Goal: Information Seeking & Learning: Learn about a topic

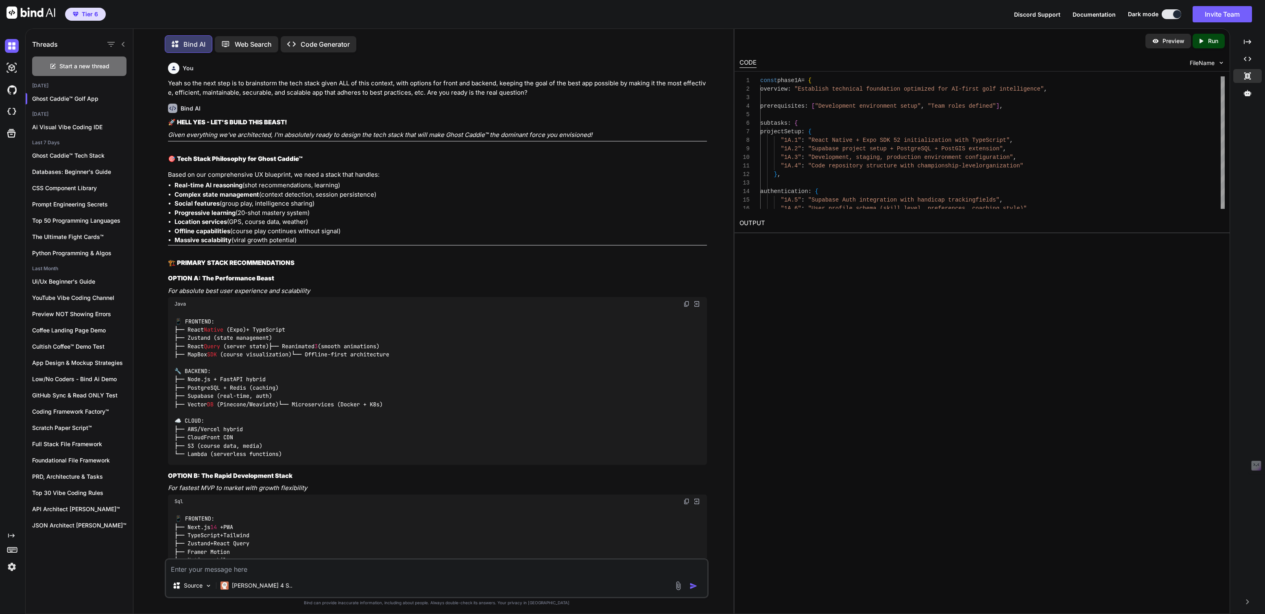
scroll to position [15381, 0]
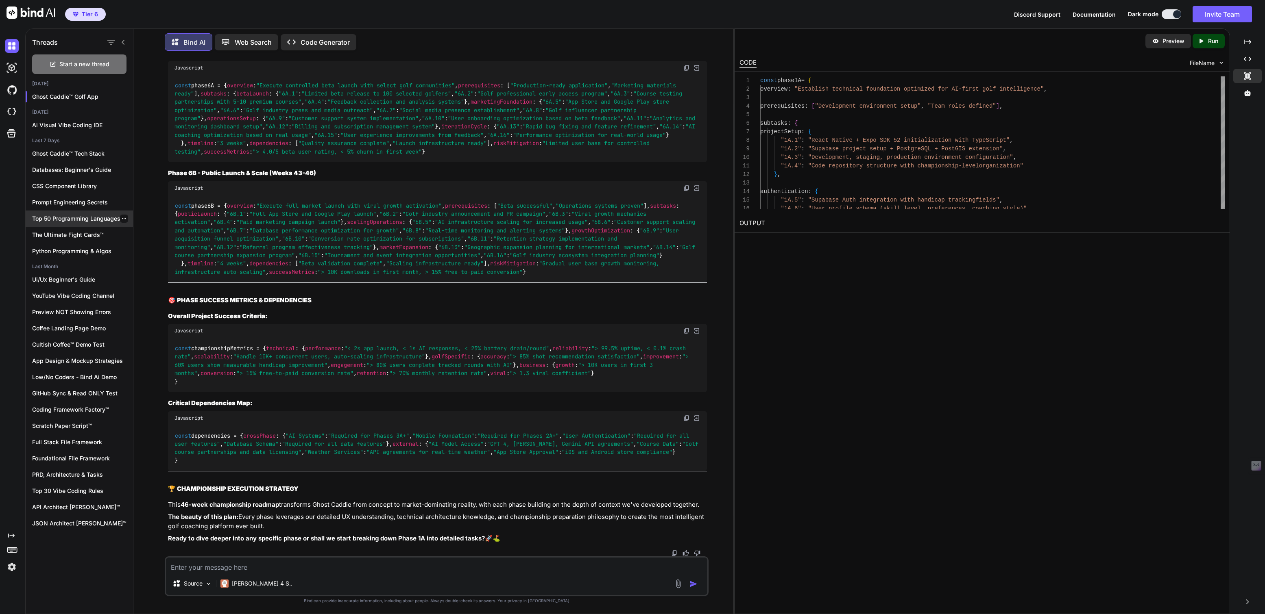
click at [60, 211] on div "Top 50 Programming Languages" at bounding box center [79, 219] width 107 height 16
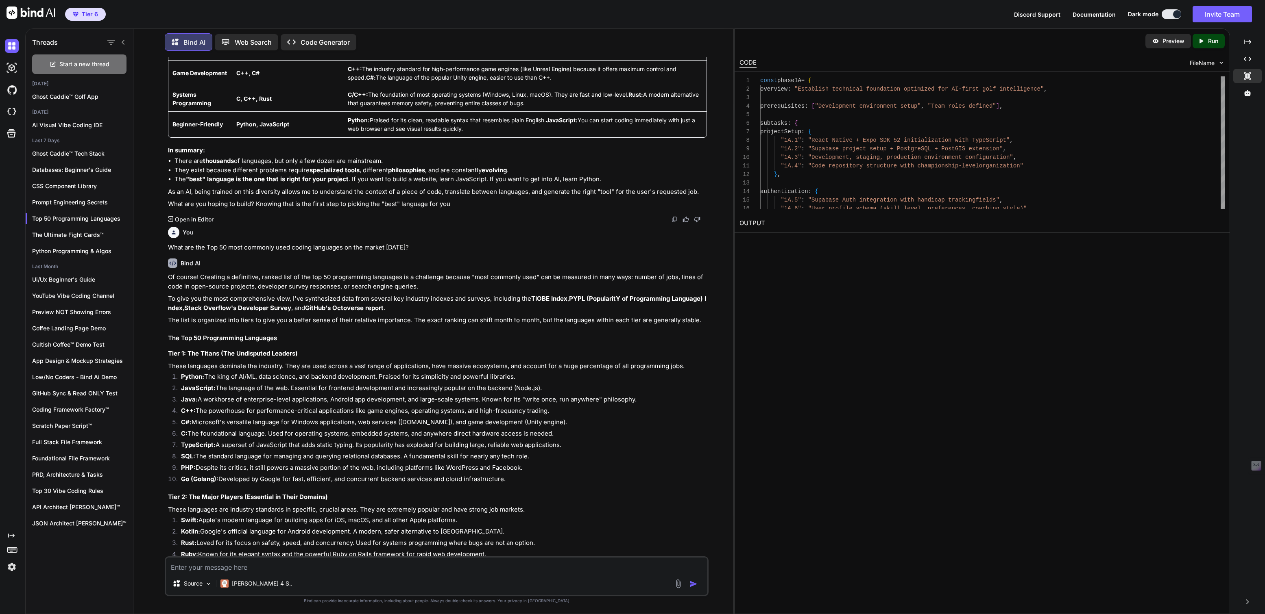
scroll to position [642, 0]
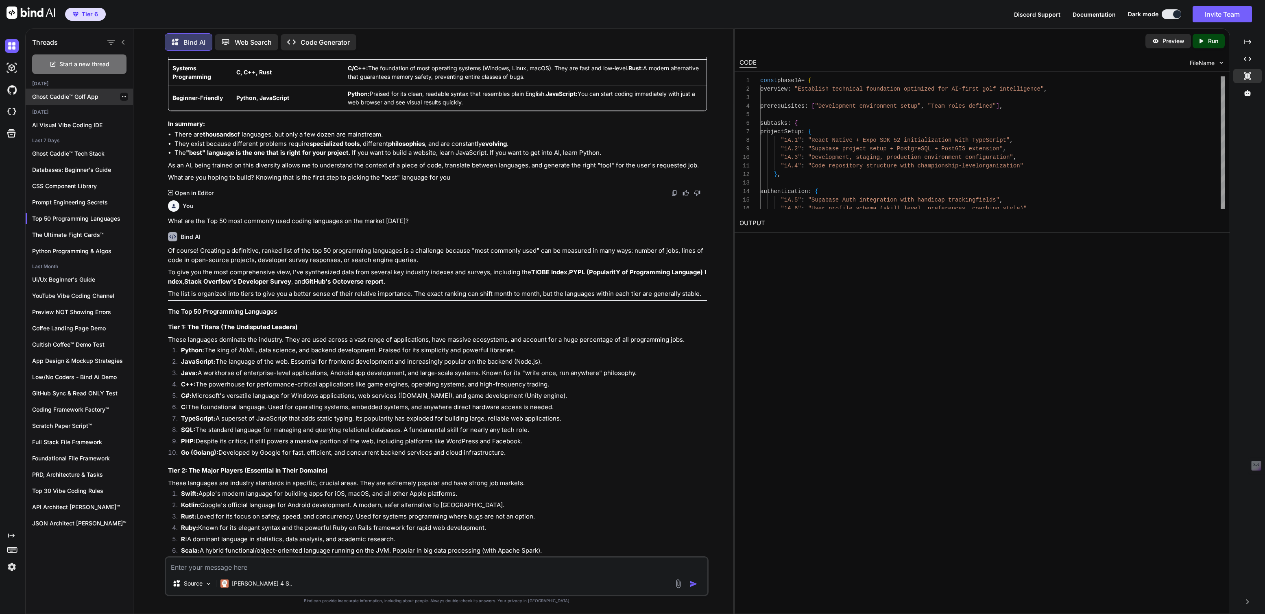
click at [72, 90] on div "Ghost Caddie™ Golf App" at bounding box center [79, 97] width 107 height 16
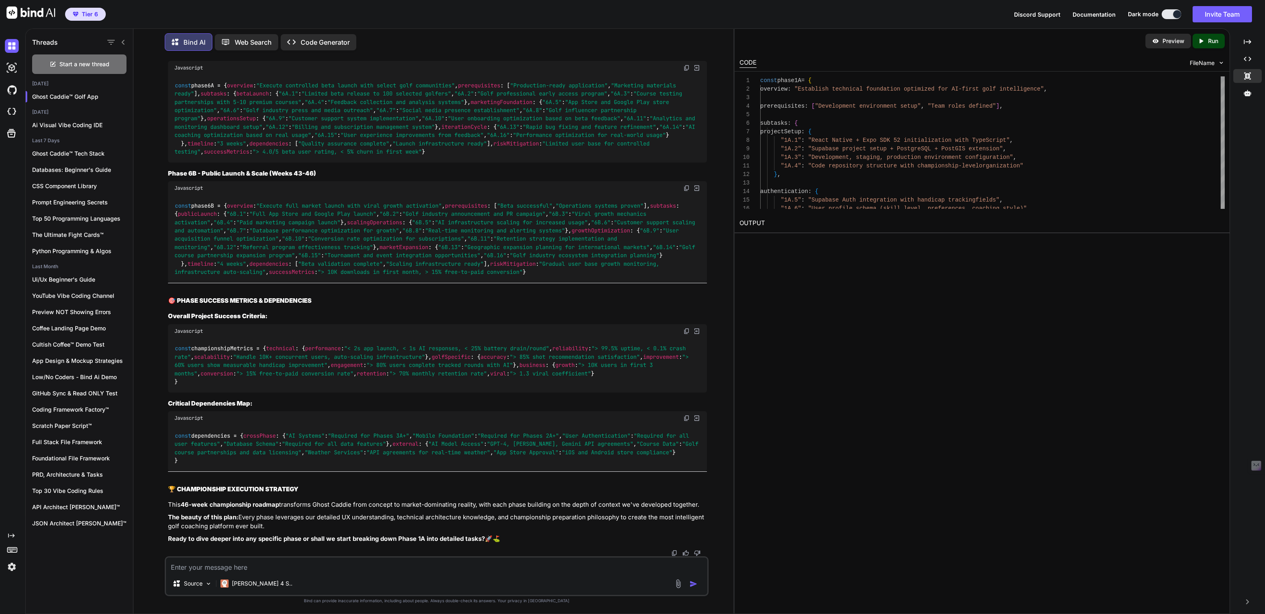
scroll to position [9725, 0]
click at [208, 565] on textarea at bounding box center [436, 565] width 541 height 15
type textarea "I"
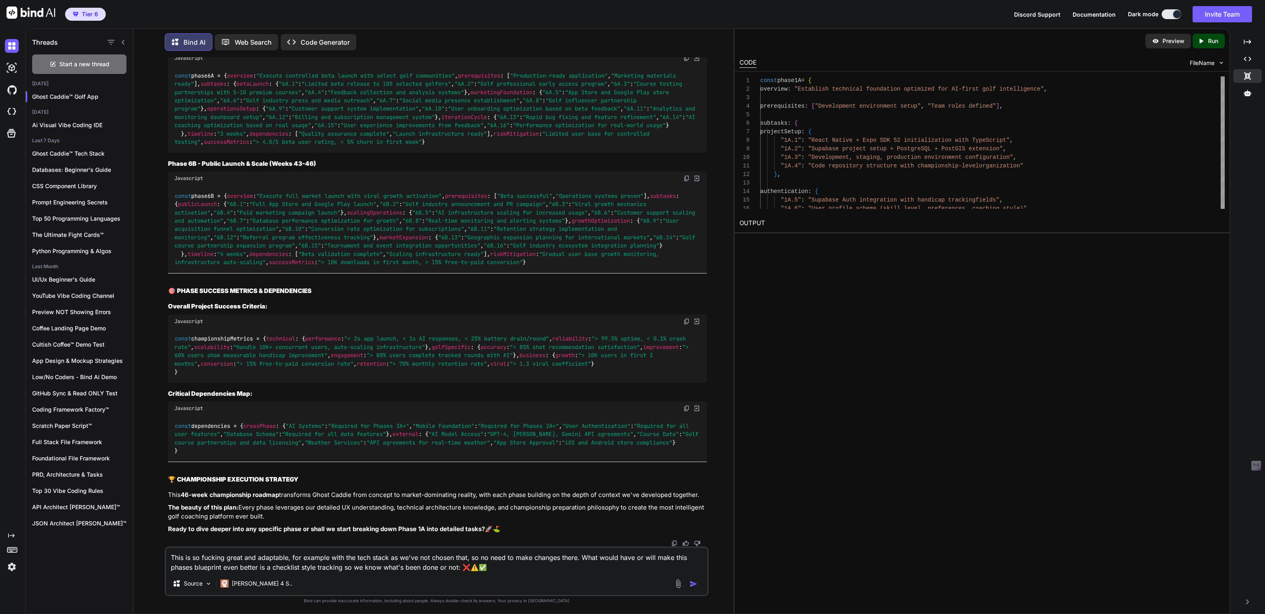
click at [470, 569] on textarea "This is so fucking great and adaptable, for example with the tech stack as we'v…" at bounding box center [436, 560] width 541 height 24
click at [474, 567] on textarea "This is so fucking great and adaptable, for example with the tech stack as we'v…" at bounding box center [436, 560] width 541 height 24
click at [469, 568] on textarea "This is so fucking great and adaptable, for example with the tech stack as we'v…" at bounding box center [436, 560] width 541 height 24
click at [534, 568] on textarea "This is so fucking great and adaptable, for example with the tech stack as we'v…" at bounding box center [436, 560] width 541 height 24
click at [479, 568] on textarea "This is so fucking great and adaptable, for example with the tech stack as we'v…" at bounding box center [436, 560] width 541 height 24
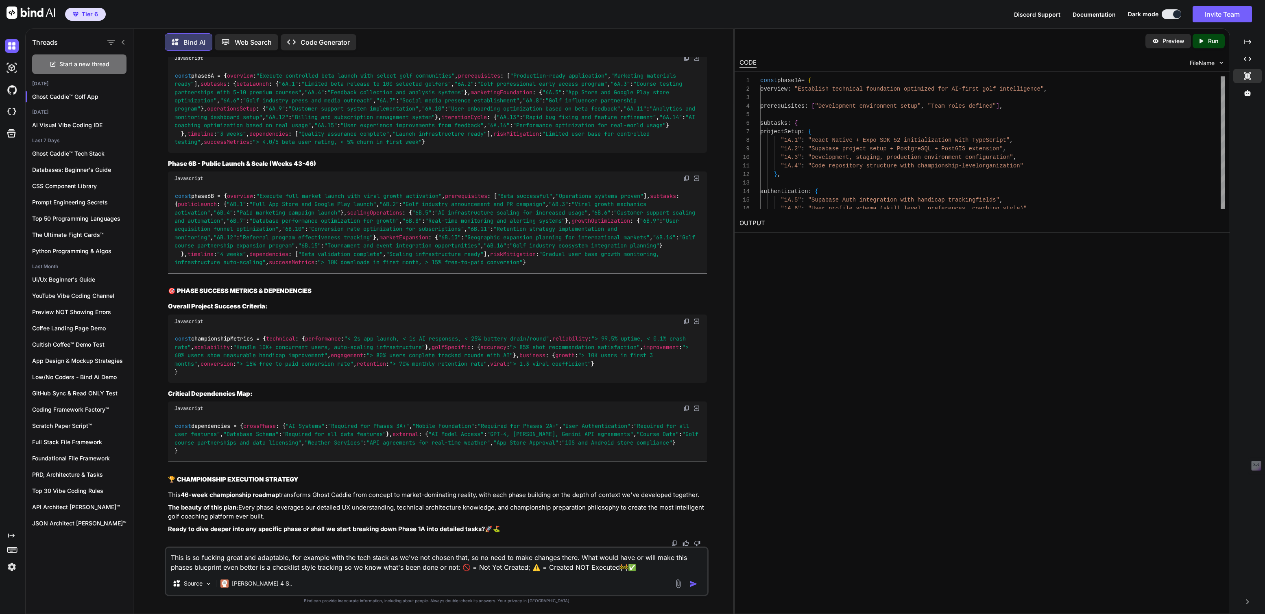
click at [479, 568] on textarea "This is so fucking great and adaptable, for example with the tech stack as we'v…" at bounding box center [436, 560] width 541 height 24
click at [619, 566] on textarea "This is so fucking great and adaptable, for example with the tech stack as we'v…" at bounding box center [436, 560] width 541 height 24
click at [555, 568] on textarea "This is so fucking great and adaptable, for example with the tech stack as we'v…" at bounding box center [436, 560] width 541 height 24
drag, startPoint x: 555, startPoint y: 568, endPoint x: 595, endPoint y: 564, distance: 39.7
click at [595, 564] on textarea "This is so fucking great and adaptable, for example with the tech stack as we'v…" at bounding box center [436, 560] width 541 height 24
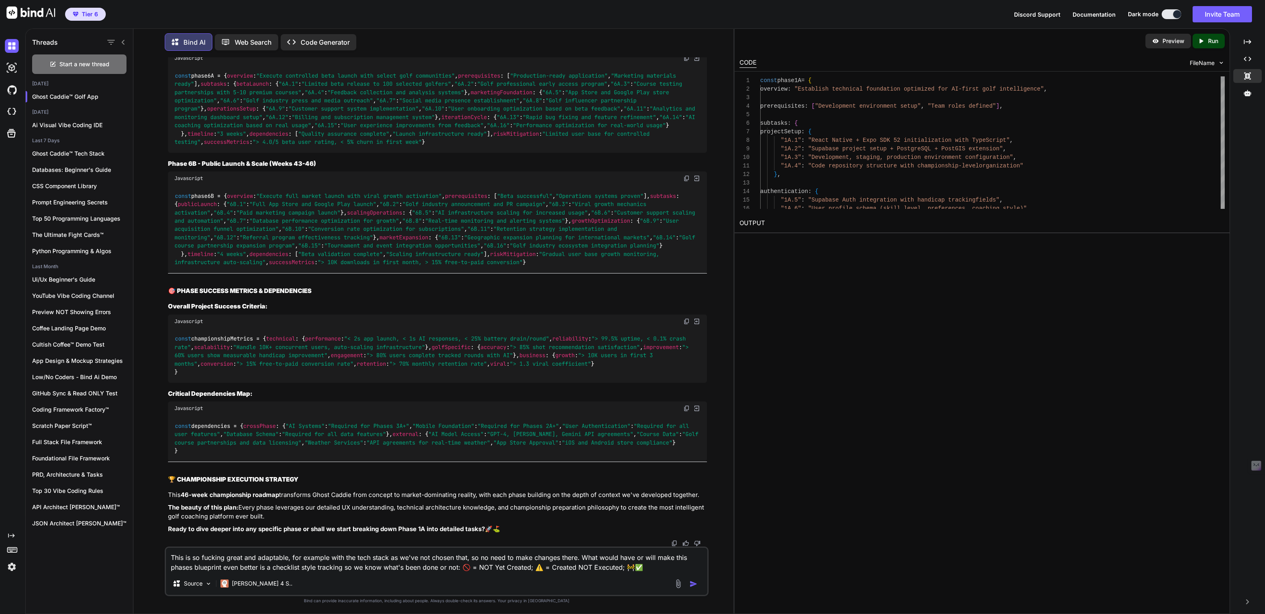
click at [630, 566] on textarea "This is so fucking great and adaptable, for example with the tech stack as we'v…" at bounding box center [436, 560] width 541 height 24
paste textarea "Created NOT Executed"
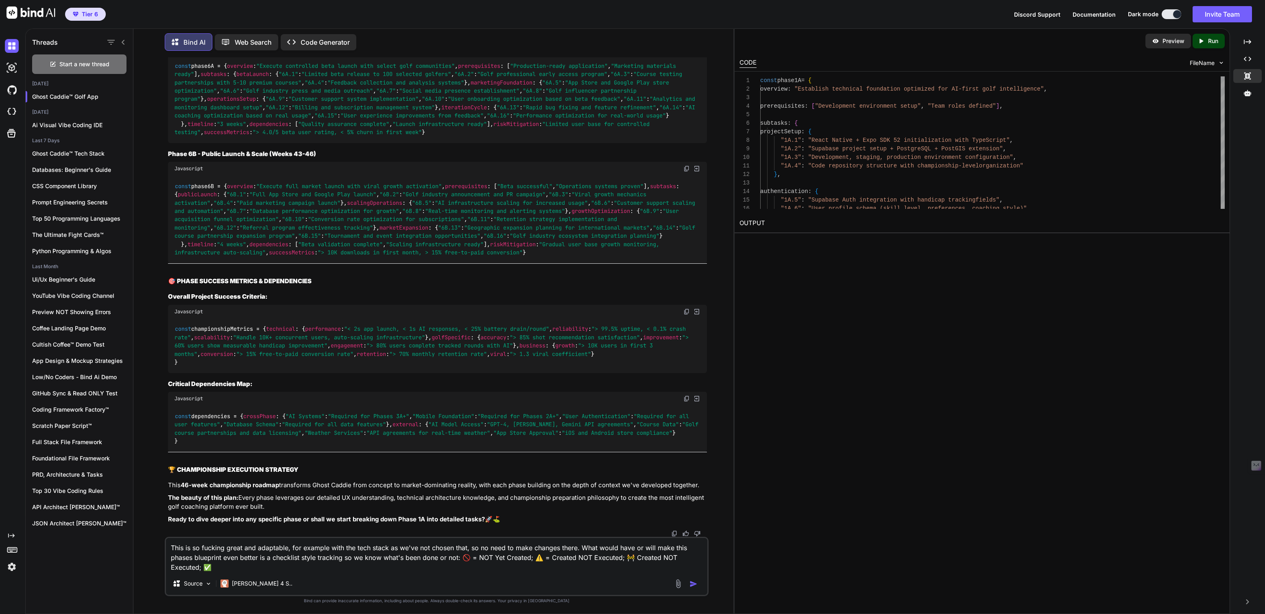
click at [327, 568] on textarea "This is so fucking great and adaptable, for example with the tech stack as we'v…" at bounding box center [436, 555] width 541 height 34
paste textarea "Created NOT Executed"
click at [688, 554] on textarea "This is so fucking great and adaptable, for example with the tech stack as we'v…" at bounding box center [436, 555] width 541 height 34
click at [644, 558] on textarea "This is so fucking great and adaptable, for example with the tech stack as we'v…" at bounding box center [436, 555] width 541 height 34
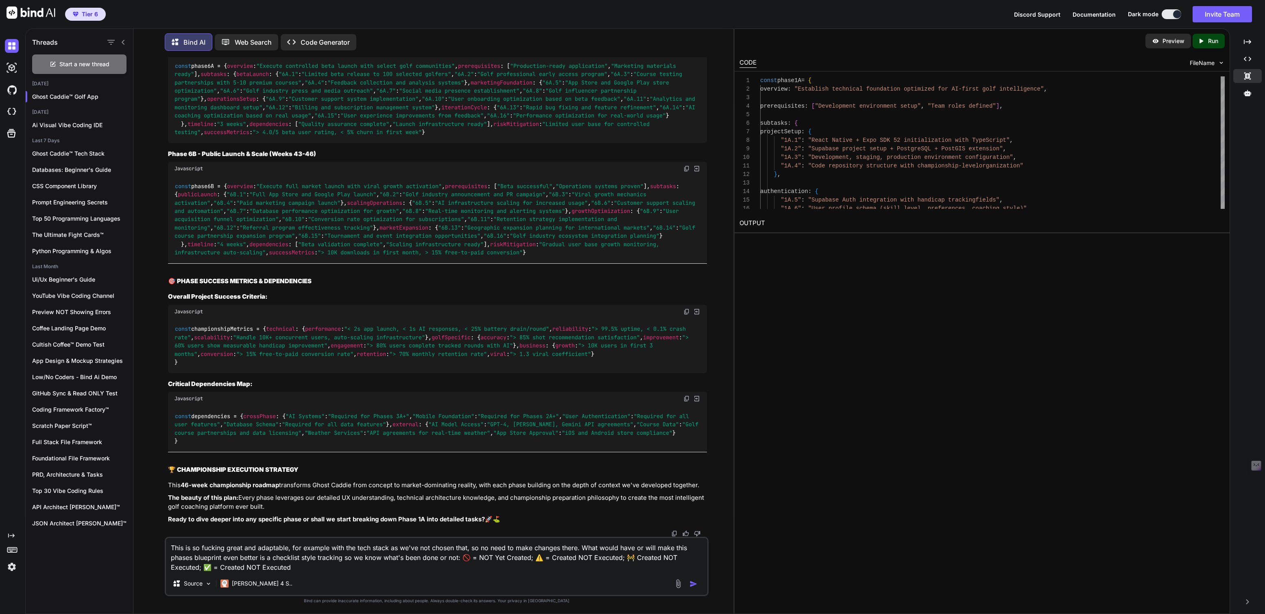
click at [644, 558] on textarea "This is so fucking great and adaptable, for example with the tech stack as we'v…" at bounding box center [436, 555] width 541 height 34
paste textarea "Execu"
click at [176, 567] on textarea "This is so fucking great and adaptable, for example with the tech stack as we'v…" at bounding box center [436, 555] width 541 height 34
click at [182, 566] on textarea "This is so fucking great and adaptable, for example with the tech stack as we'v…" at bounding box center [436, 555] width 541 height 34
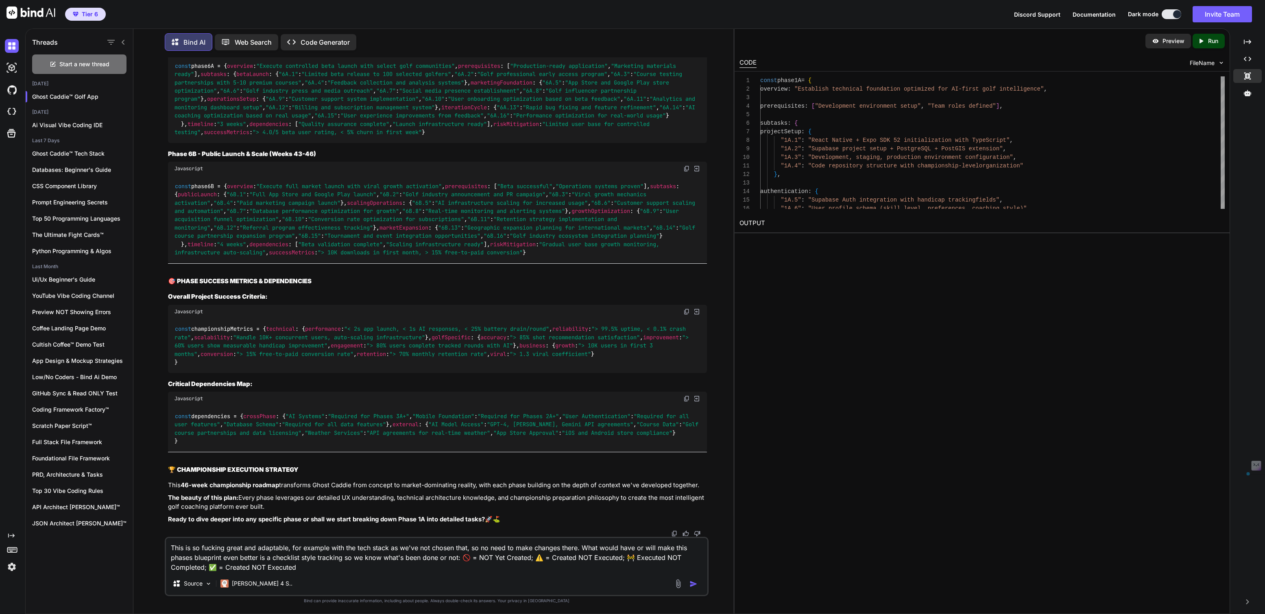
click at [182, 566] on textarea "This is so fucking great and adaptable, for example with the tech stack as we'v…" at bounding box center [436, 555] width 541 height 34
click at [233, 571] on textarea "This is so fucking great and adaptable, for example with the tech stack as we'v…" at bounding box center [436, 555] width 541 height 34
drag, startPoint x: 233, startPoint y: 571, endPoint x: 269, endPoint y: 571, distance: 35.8
click at [269, 571] on textarea "This is so fucking great and adaptable, for example with the tech stack as we'v…" at bounding box center [436, 555] width 541 height 34
click at [241, 571] on textarea "This is so fucking great and adaptable, for example with the tech stack as we'v…" at bounding box center [436, 555] width 541 height 34
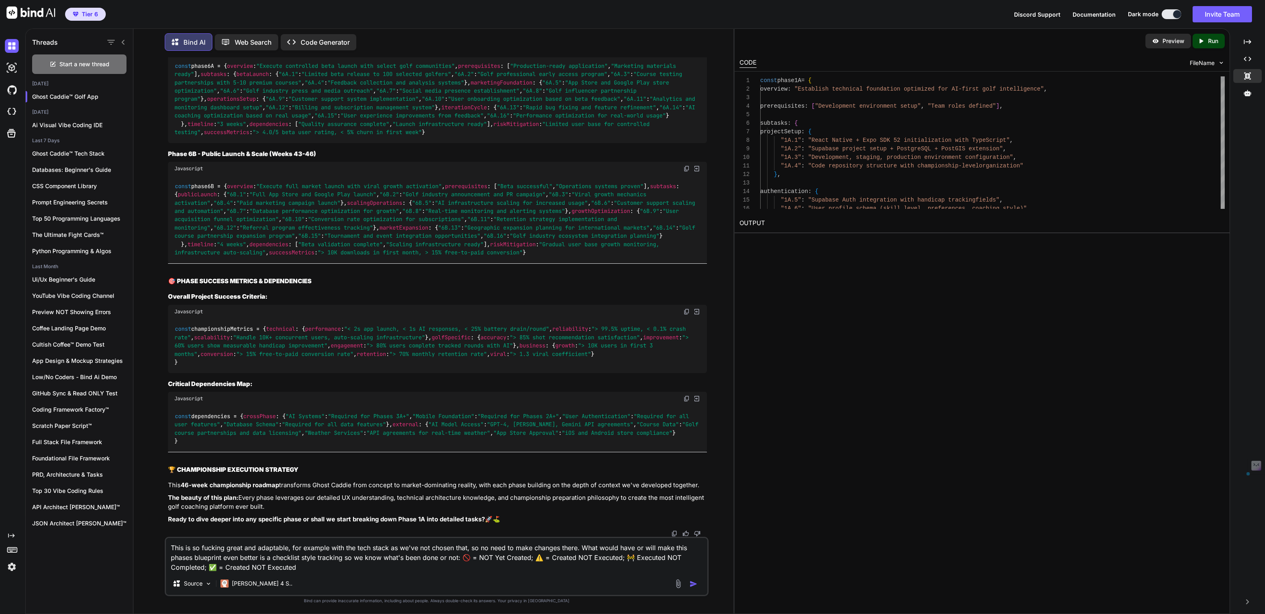
click at [241, 571] on textarea "This is so fucking great and adaptable, for example with the tech stack as we'v…" at bounding box center [436, 555] width 541 height 34
paste textarea "omple"
click at [266, 567] on textarea "This is so fucking great and adaptable, for example with the tech stack as we'v…" at bounding box center [436, 555] width 541 height 34
click at [285, 565] on textarea "This is so fucking great and adaptable, for example with the tech stack as we'v…" at bounding box center [436, 555] width 541 height 34
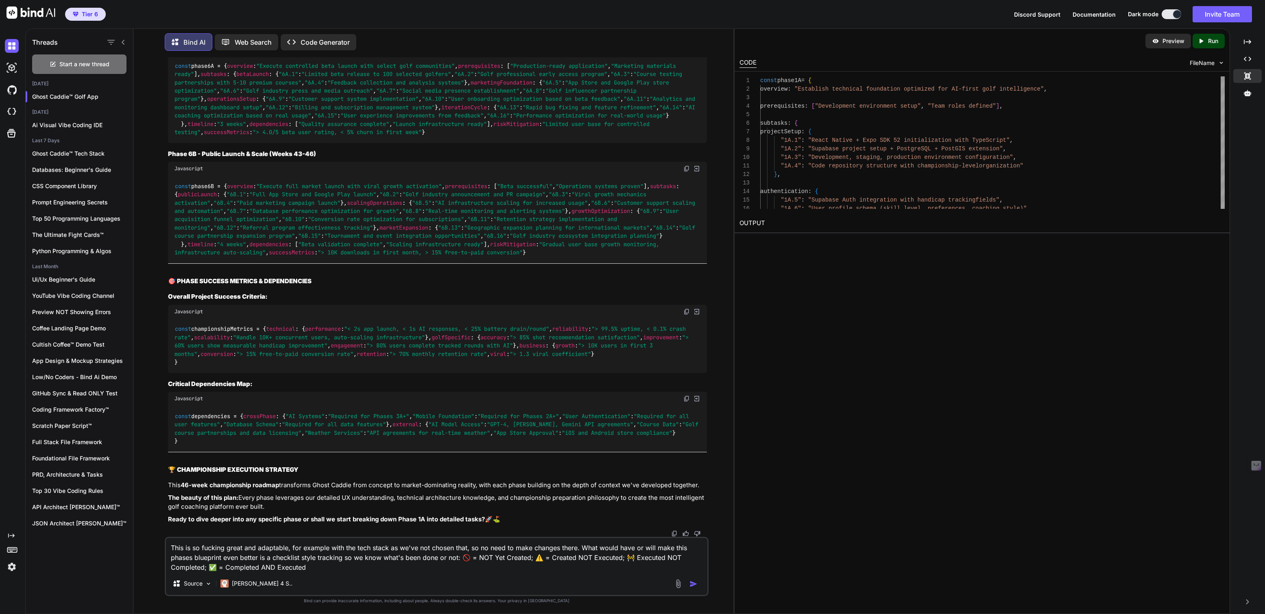
click at [285, 565] on textarea "This is so fucking great and adaptable, for example with the tech stack as we'v…" at bounding box center [436, 555] width 541 height 34
click at [632, 555] on textarea "This is so fucking great and adaptable, for example with the tech stack as we'v…" at bounding box center [436, 555] width 541 height 34
click at [478, 556] on textarea "This is so fucking great and adaptable, for example with the tech stack as we'v…" at bounding box center [436, 555] width 541 height 34
click at [523, 559] on textarea "This is so fucking great and adaptable, for example with the tech stack as we'v…" at bounding box center [436, 555] width 541 height 34
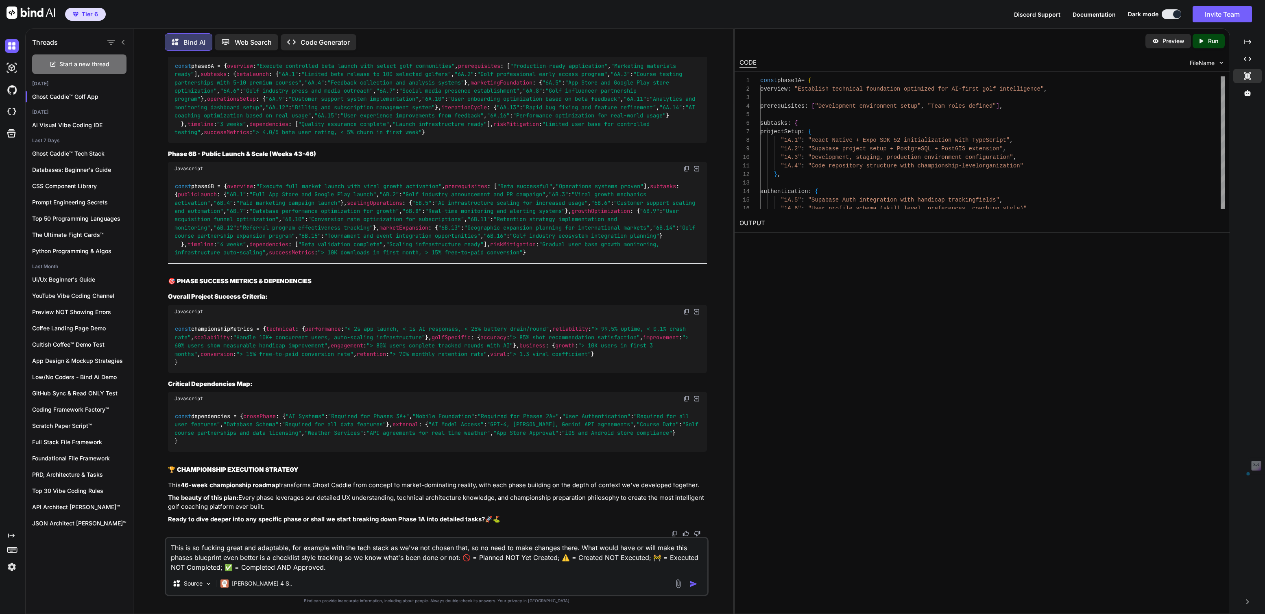
click at [523, 559] on textarea "This is so fucking great and adaptable, for example with the tech stack as we'v…" at bounding box center [436, 555] width 541 height 34
click at [615, 557] on textarea "This is so fucking great and adaptable, for example with the tech stack as we'v…" at bounding box center [436, 555] width 541 height 34
click at [191, 565] on textarea "This is so fucking great and adaptable, for example with the tech stack as we'v…" at bounding box center [436, 555] width 541 height 34
click at [620, 558] on textarea "This is so fucking great and adaptable, for example with the tech stack as we'v…" at bounding box center [436, 555] width 541 height 34
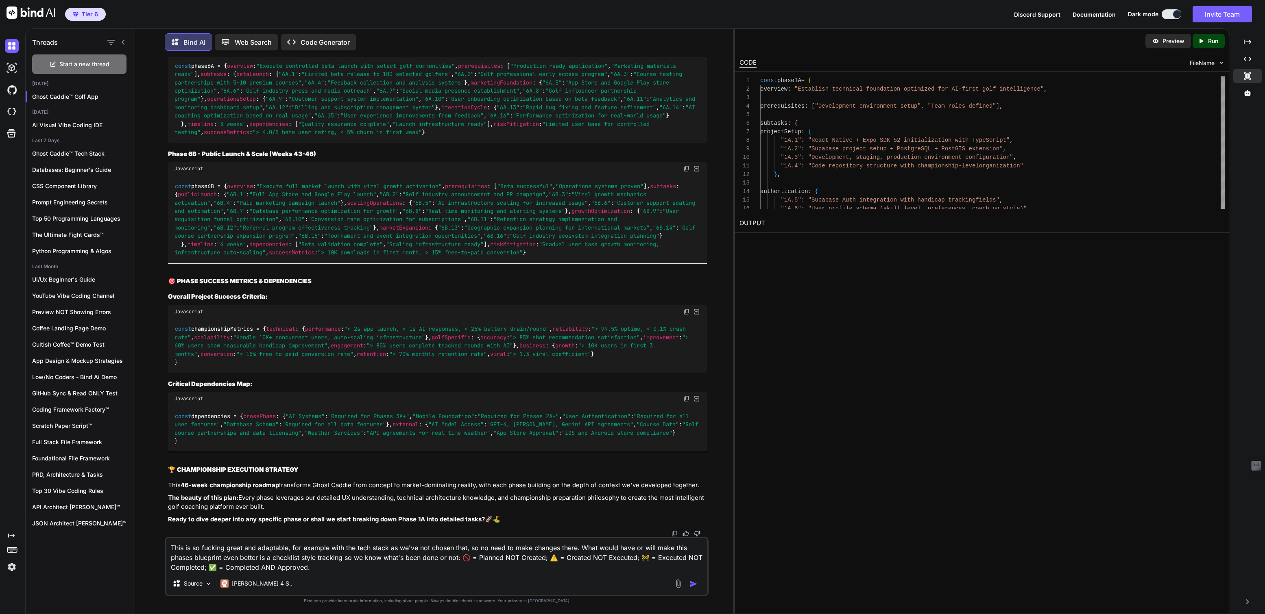
click at [620, 558] on textarea "This is so fucking great and adaptable, for example with the tech stack as we'v…" at bounding box center [436, 555] width 541 height 34
paste textarea "Comple"
click at [665, 560] on textarea "This is so fucking great and adaptable, for example with the tech stack as we'v…" at bounding box center [436, 555] width 541 height 34
paste textarea "Comple"
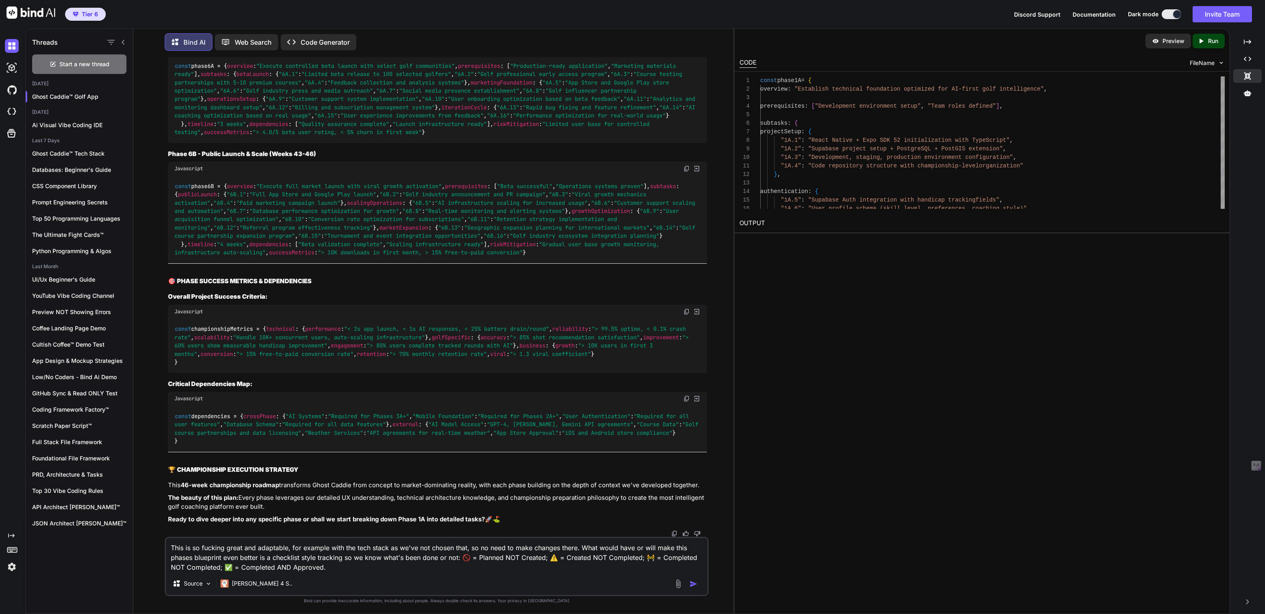
click at [200, 568] on textarea "This is so fucking great and adaptable, for example with the tech stack as we'v…" at bounding box center [436, 555] width 541 height 34
click at [197, 568] on textarea "This is so fucking great and adaptable, for example with the tech stack as we'v…" at bounding box center [436, 555] width 541 height 34
click at [238, 566] on textarea "This is so fucking great and adaptable, for example with the tech stack as we'v…" at bounding box center [436, 555] width 541 height 34
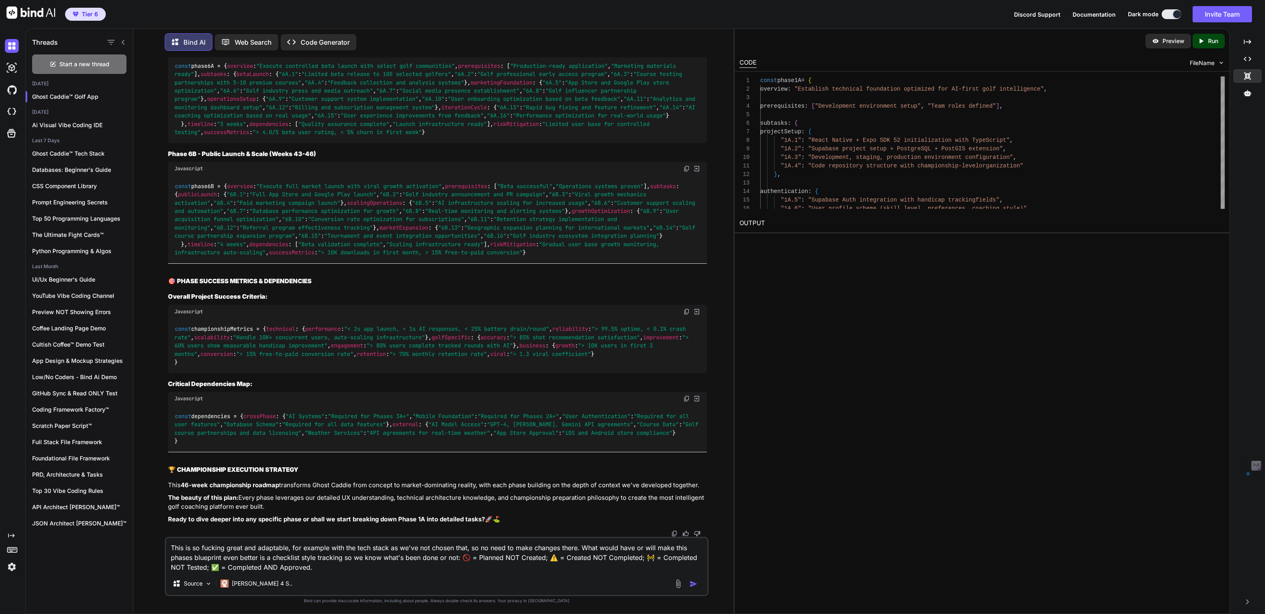
click at [238, 566] on textarea "This is so fucking great and adaptable, for example with the tech stack as we'v…" at bounding box center [436, 555] width 541 height 34
paste textarea "Tes"
click at [311, 566] on textarea "This is so fucking great and adaptable, for example with the tech stack as we'v…" at bounding box center [436, 555] width 541 height 34
click at [348, 567] on textarea "This is so fucking great and adaptable, for example with the tech stack as we'v…" at bounding box center [436, 555] width 541 height 34
click at [344, 567] on textarea "This is so fucking great and adaptable, for example with the tech stack as we'v…" at bounding box center [436, 555] width 541 height 34
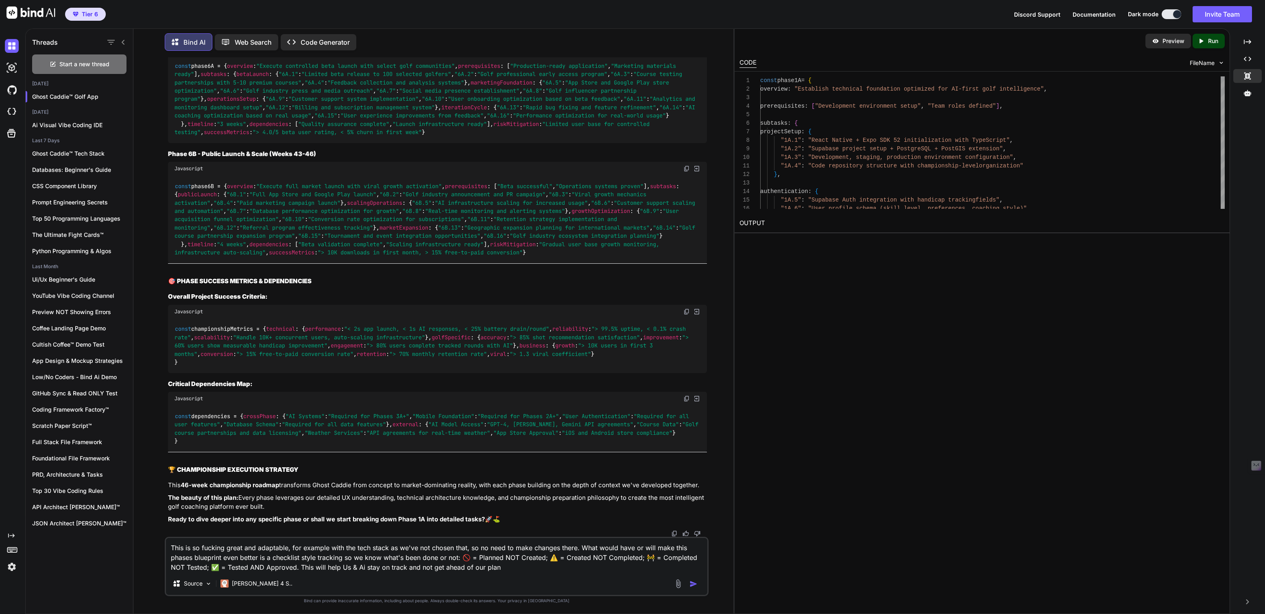
click at [508, 567] on textarea "This is so fucking great and adaptable, for example with the tech stack as we'v…" at bounding box center [436, 555] width 541 height 34
type textarea "This is so fucking great and adaptable, for example with the tech stack as we'v…"
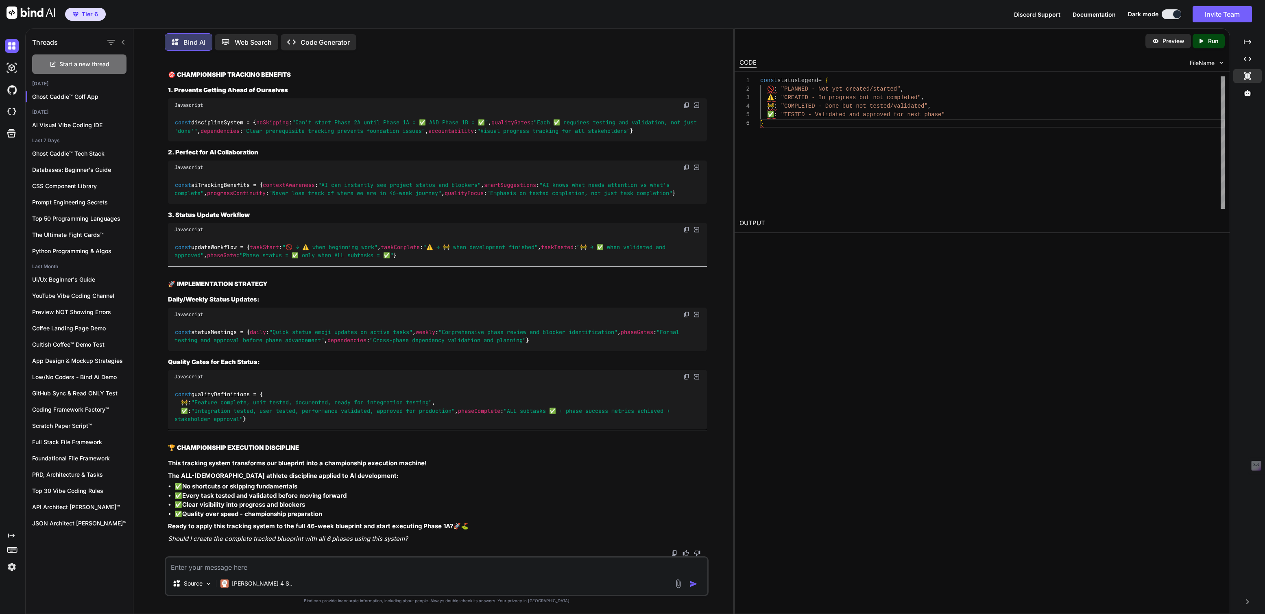
scroll to position [10104, 0]
drag, startPoint x: 174, startPoint y: 202, endPoint x: 400, endPoint y: 222, distance: 227.3
copy p "This is so fucking great and adaptable, for example with the tech stack as we'v…"
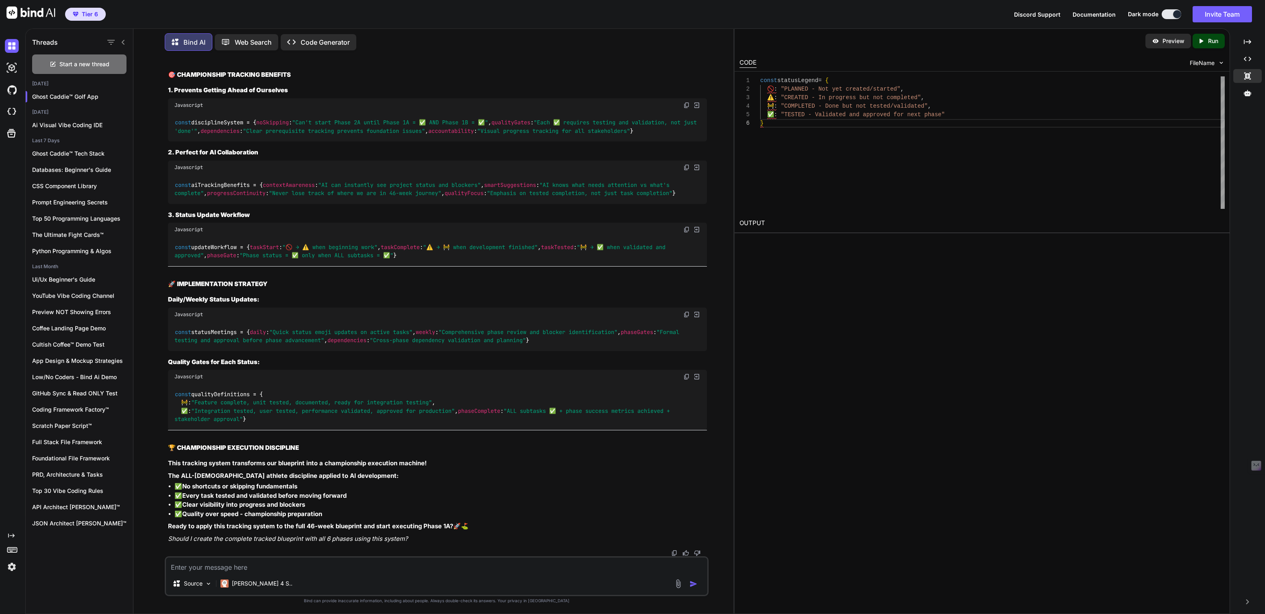
drag, startPoint x: 167, startPoint y: 286, endPoint x: 303, endPoint y: 363, distance: 156.3
click at [303, 363] on div "You Hi, just wanna thank you again for the incredible work yesterday that also …" at bounding box center [437, 306] width 542 height 499
copy div "🎯 STATUS LEGEND & WORKFLOW Javascript const statusLegend = { 🚫: "PLANNED - Not …"
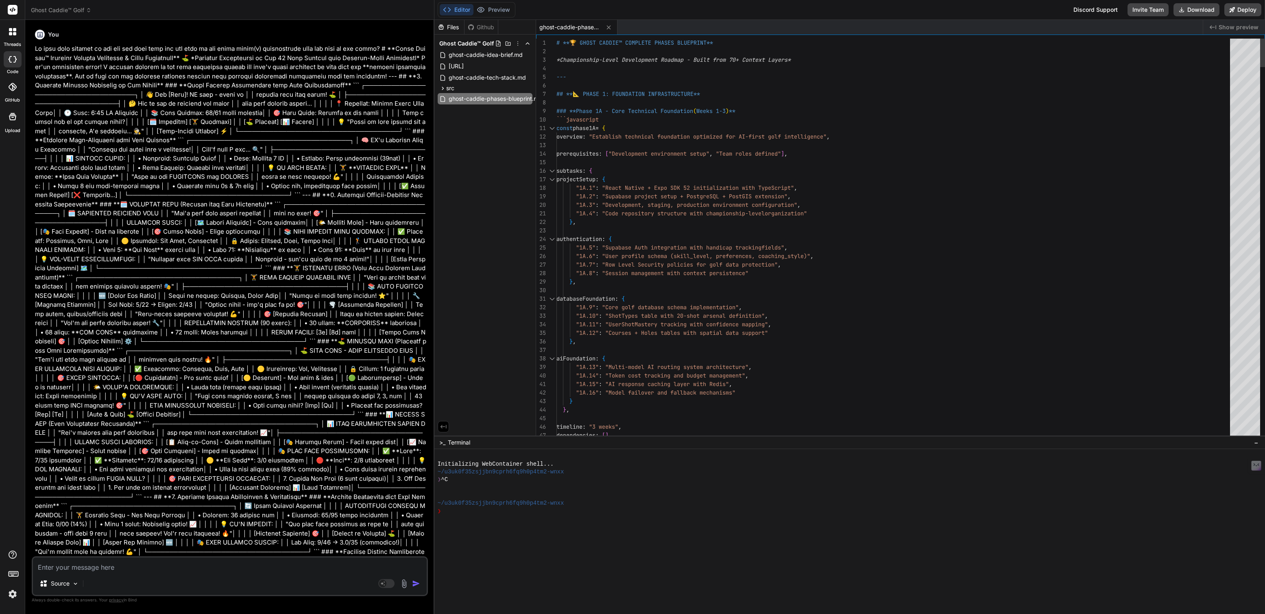
scroll to position [43, 0]
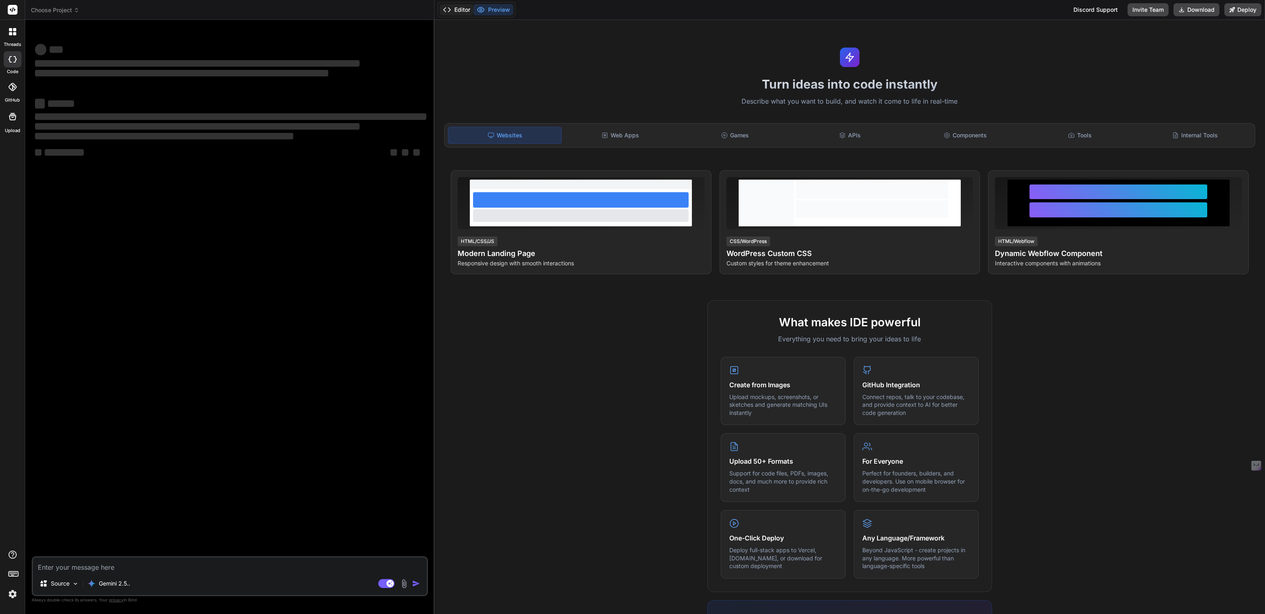
click at [464, 11] on button "Editor" at bounding box center [457, 9] width 34 height 11
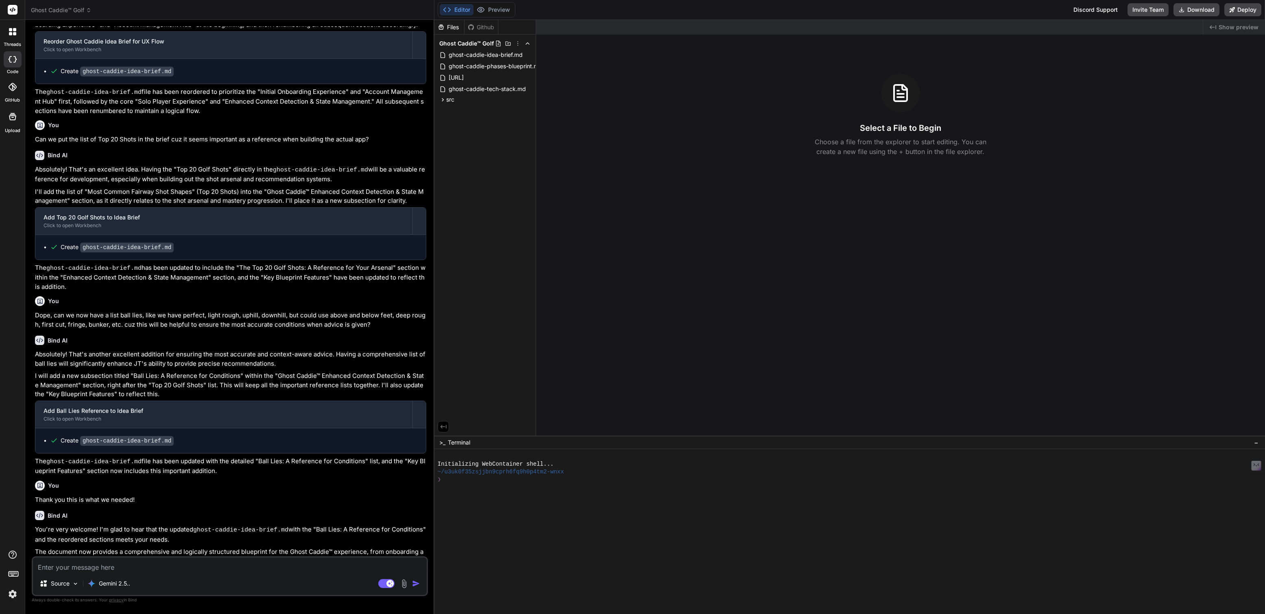
scroll to position [1215, 0]
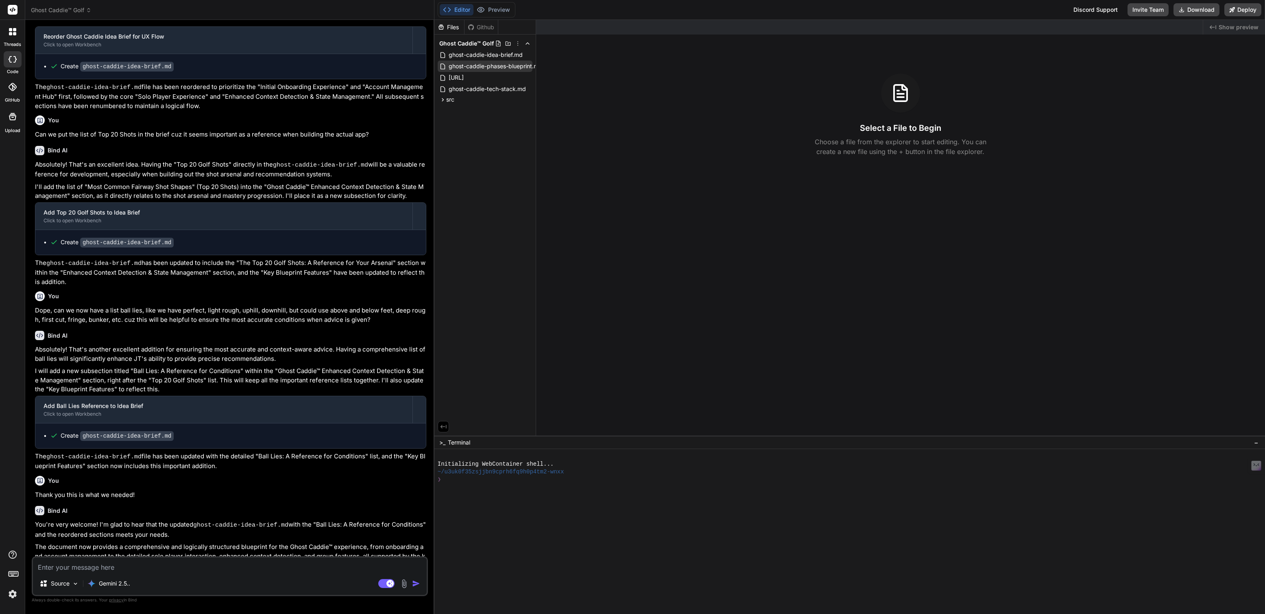
click at [479, 67] on span "ghost-caddie-phases-blueprint.md" at bounding box center [495, 66] width 95 height 10
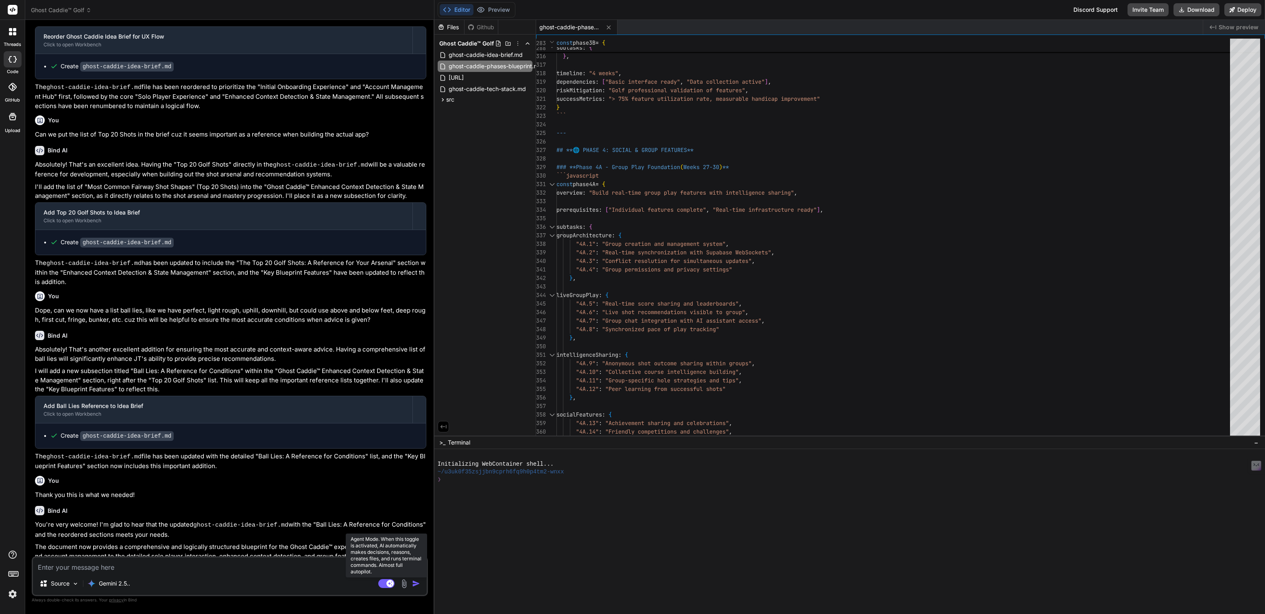
click at [384, 582] on rect at bounding box center [386, 583] width 16 height 9
type textarea "x"
click at [111, 566] on textarea at bounding box center [230, 565] width 394 height 15
paste textarea "This is so fucking great and adaptable, for example with the tech stack as we'v…"
type textarea "This is so fucking great and adaptable, for example with the tech stack as we'v…"
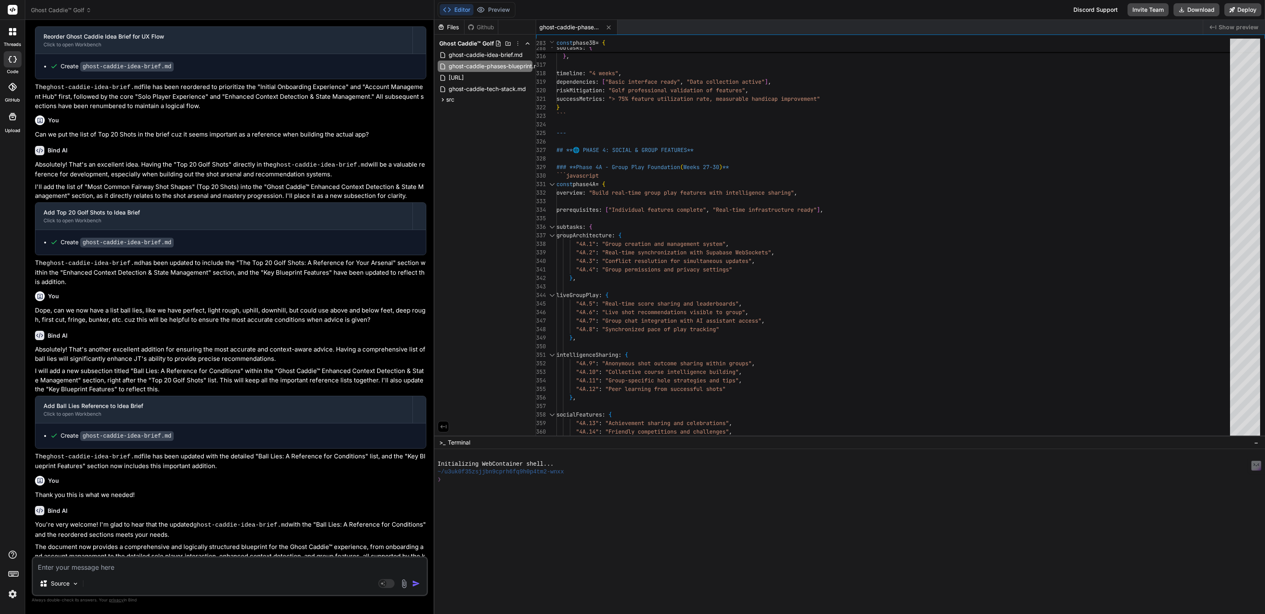
type textarea "x"
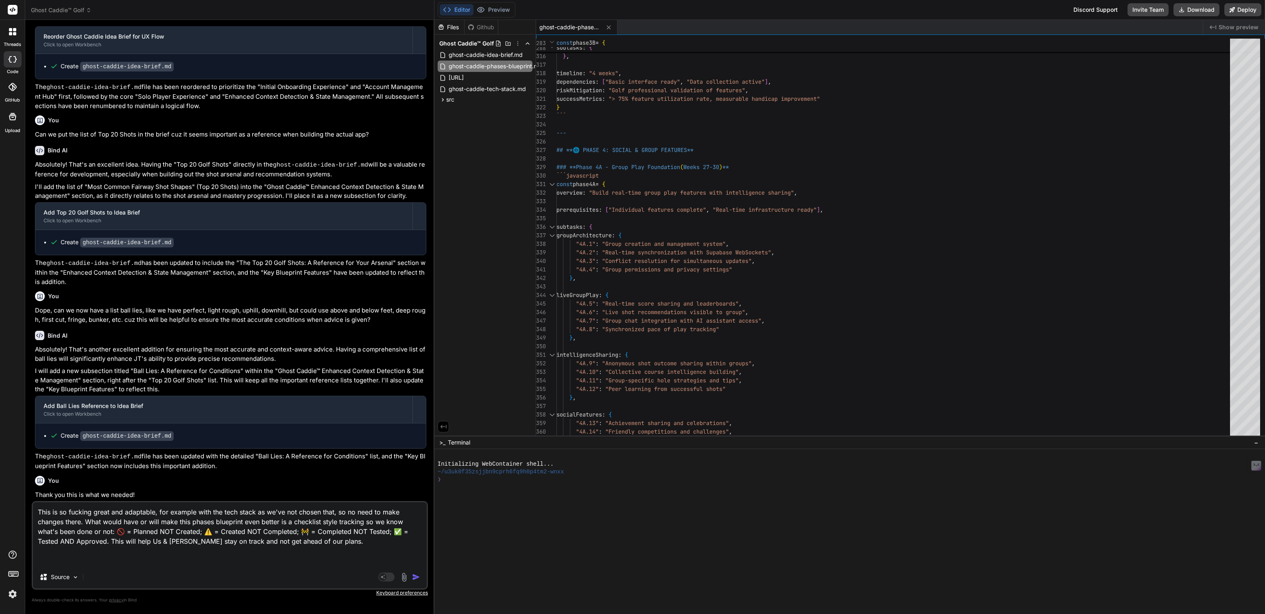
type textarea "This is so fucking great and adaptable, for example with the tech stack as we'v…"
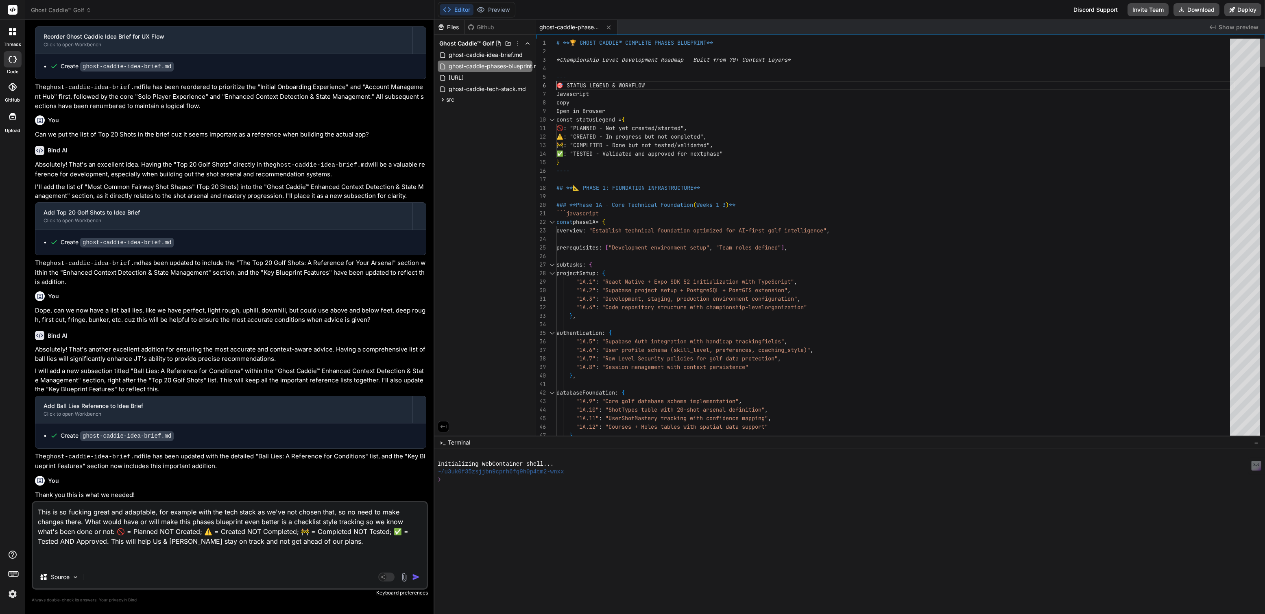
scroll to position [43, 0]
drag, startPoint x: 577, startPoint y: 96, endPoint x: 611, endPoint y: 109, distance: 36.1
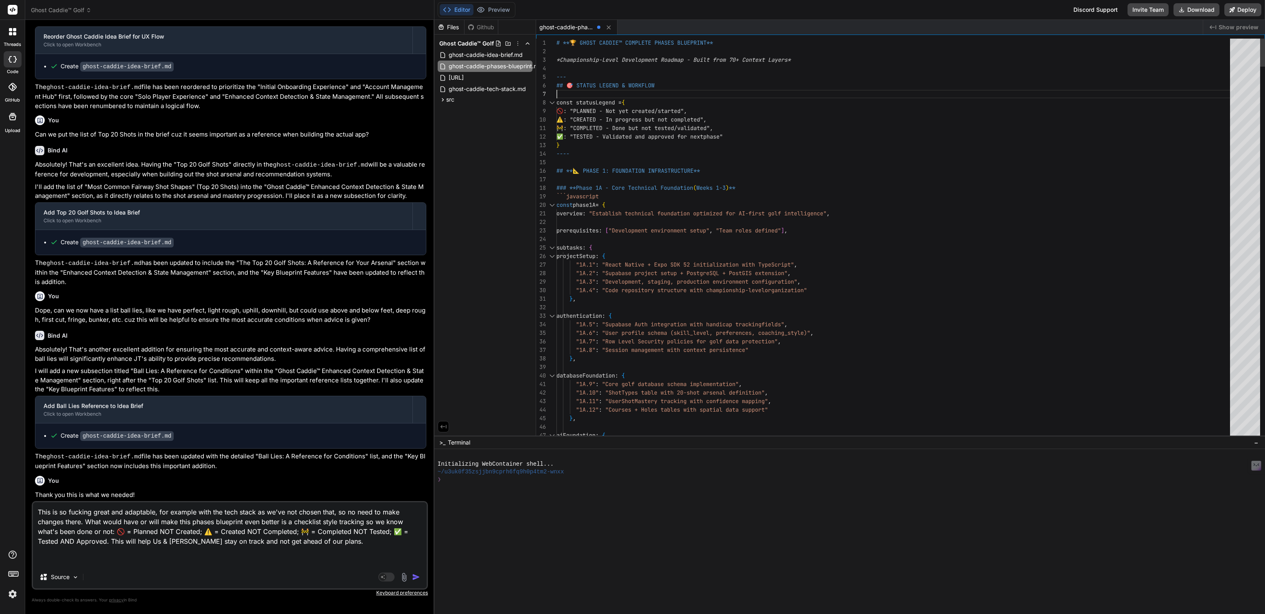
scroll to position [43, 0]
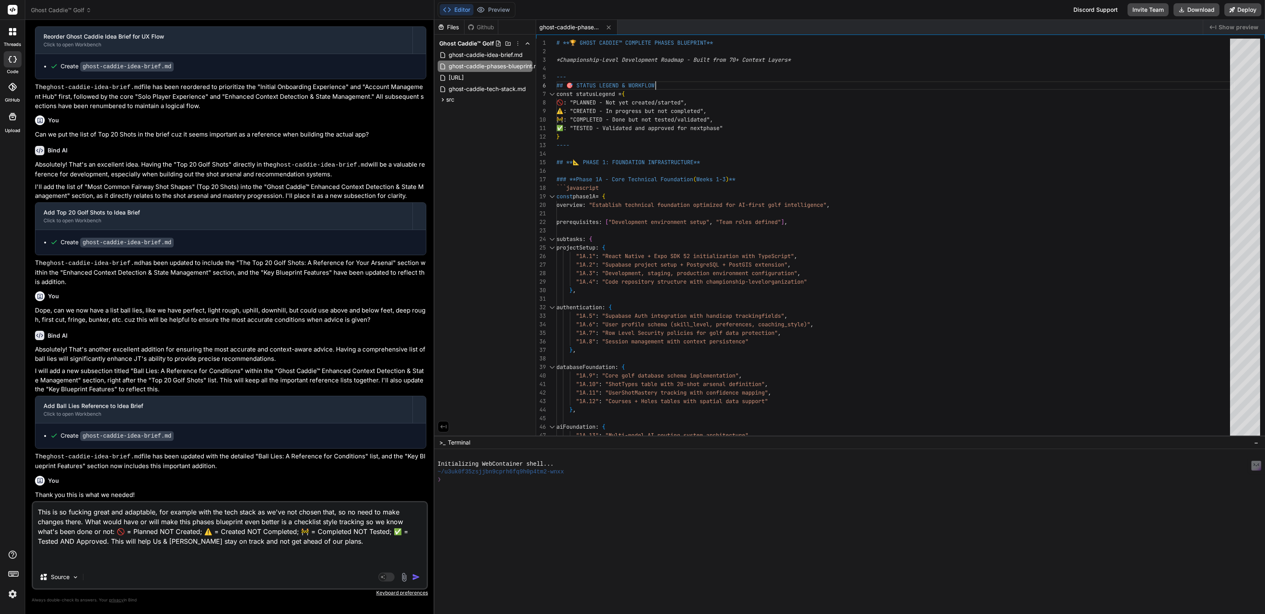
type textarea "# **🏆 GHOST CADDIE™ COMPLETE PHASES BLUEPRINT** *Championship-Level Development…"
click at [113, 520] on textarea "This is so fucking great and adaptable, for example with the tech stack as we'v…" at bounding box center [230, 534] width 394 height 63
drag, startPoint x: 113, startPoint y: 520, endPoint x: 144, endPoint y: 519, distance: 30.9
click at [144, 519] on textarea "This is so fucking great and adaptable, for example with the tech stack as we'v…" at bounding box center [230, 534] width 394 height 63
type textarea "This is so fucking great and adaptable, for example with the tech stack as we'v…"
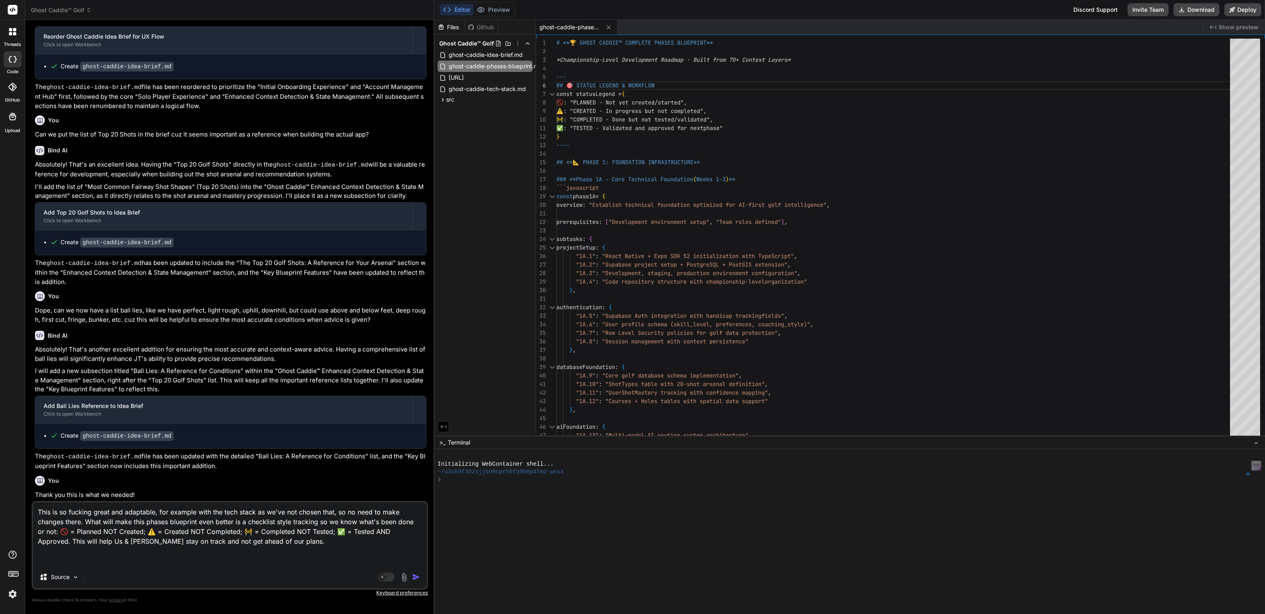
type textarea "x"
click at [253, 542] on textarea "This is so fucking great and adaptable, for example with the tech stack as we'v…" at bounding box center [230, 534] width 394 height 63
type textarea "This is so fucking great and adaptable, for example with the tech stack as we'v…"
type textarea "x"
type textarea "This is so fucking great and adaptable, for example with the tech stack as we'v…"
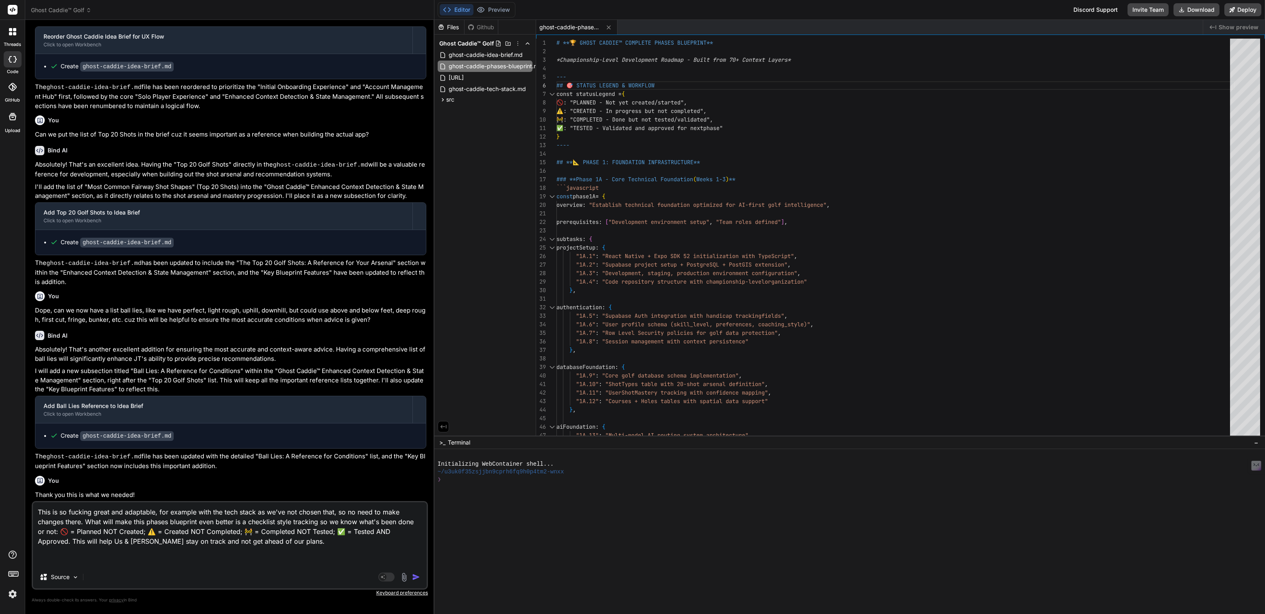
type textarea "x"
type textarea "This is so fucking great and adaptable, for example with the tech stack as we'v…"
type textarea "x"
type textarea "This is so fucking great and adaptable, for example with the tech stack as we'v…"
type textarea "x"
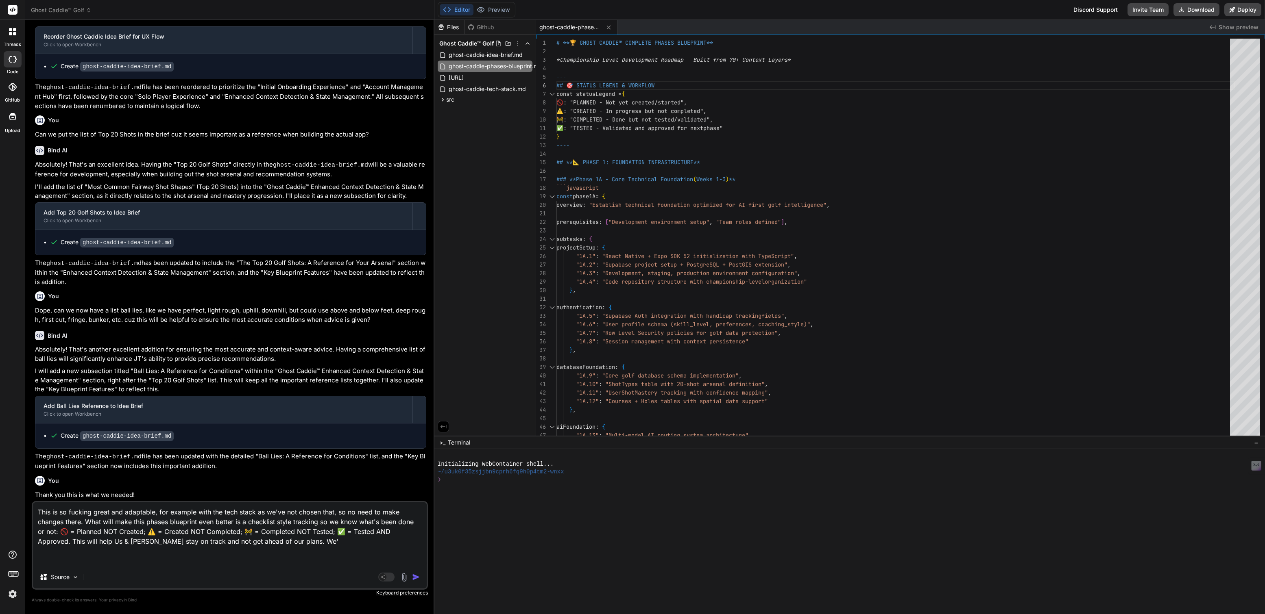
type textarea "This is so fucking great and adaptable, for example with the tech stack as we'v…"
type textarea "x"
type textarea "This is so fucking great and adaptable, for example with the tech stack as we'v…"
type textarea "x"
type textarea "This is so fucking great and adaptable, for example with the tech stack as we'v…"
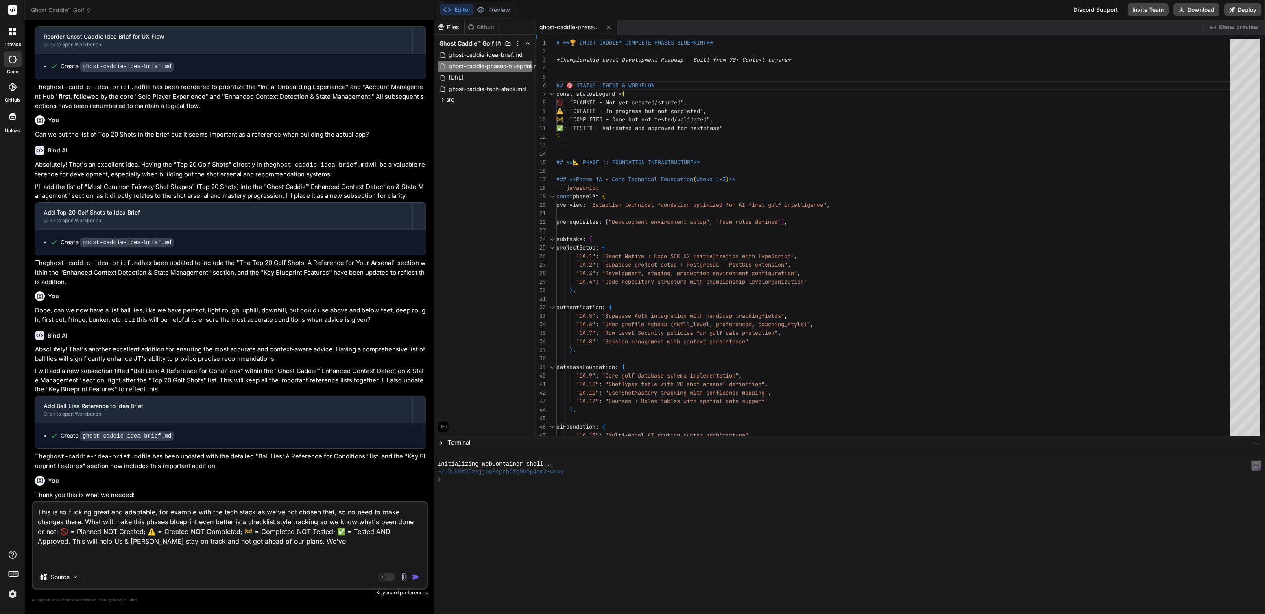
type textarea "x"
type textarea "This is so fucking great and adaptable, for example with the tech stack as we'v…"
type textarea "x"
type textarea "This is so fucking great and adaptable, for example with the tech stack as we'v…"
type textarea "x"
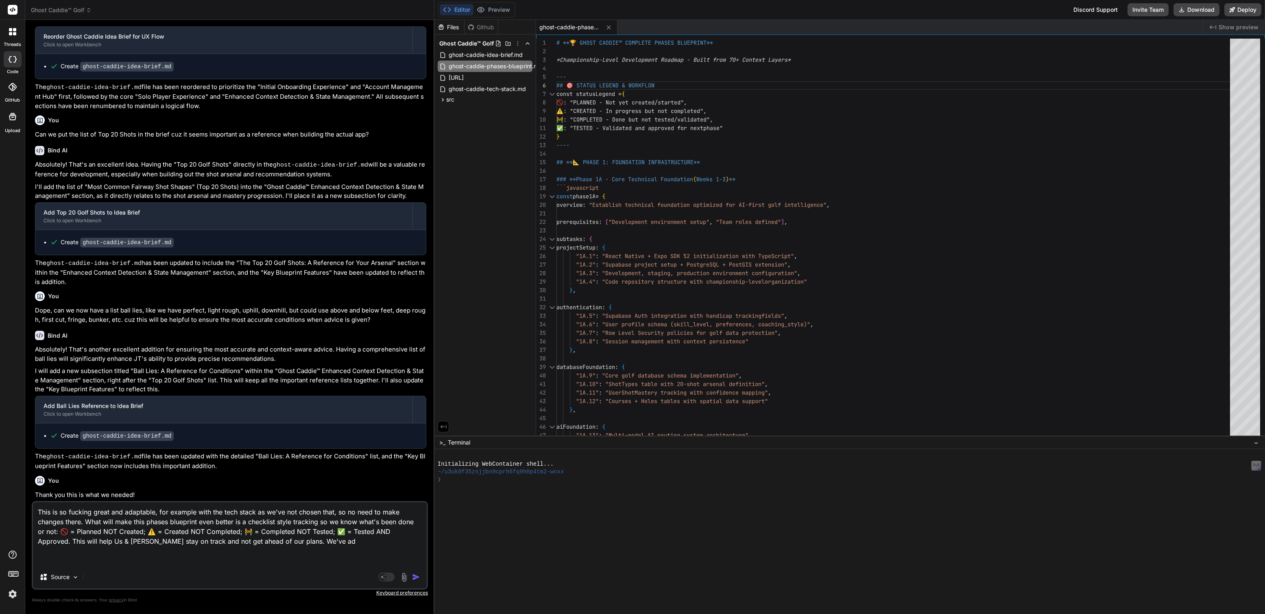
type textarea "This is so fucking great and adaptable, for example with the tech stack as we'v…"
type textarea "x"
type textarea "This is so fucking great and adaptable, for example with the tech stack as we'v…"
type textarea "x"
type textarea "This is so fucking great and adaptable, for example with the tech stack as we'v…"
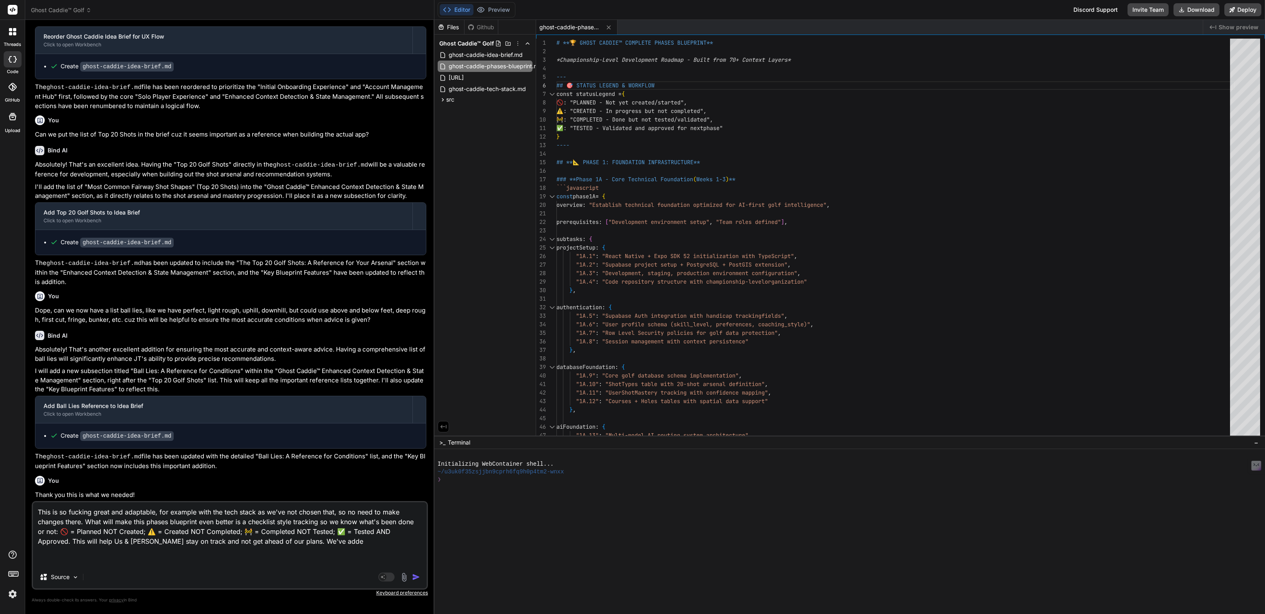
type textarea "x"
type textarea "This is so fucking great and adaptable, for example with the tech stack as we'v…"
type textarea "x"
type textarea "This is so fucking great and adaptable, for example with the tech stack as we'v…"
type textarea "x"
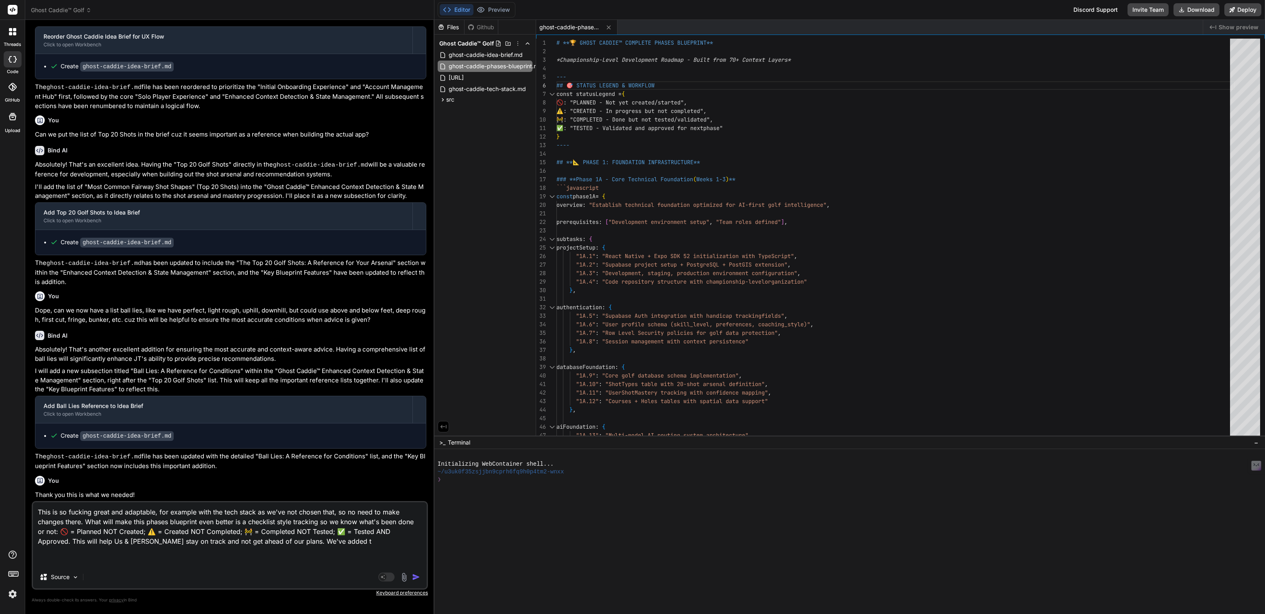
type textarea "This is so fucking great and adaptable, for example with the tech stack as we'v…"
type textarea "x"
type textarea "This is so fucking great and adaptable, for example with the tech stack as we'v…"
type textarea "x"
type textarea "This is so fucking great and adaptable, for example with the tech stack as we'v…"
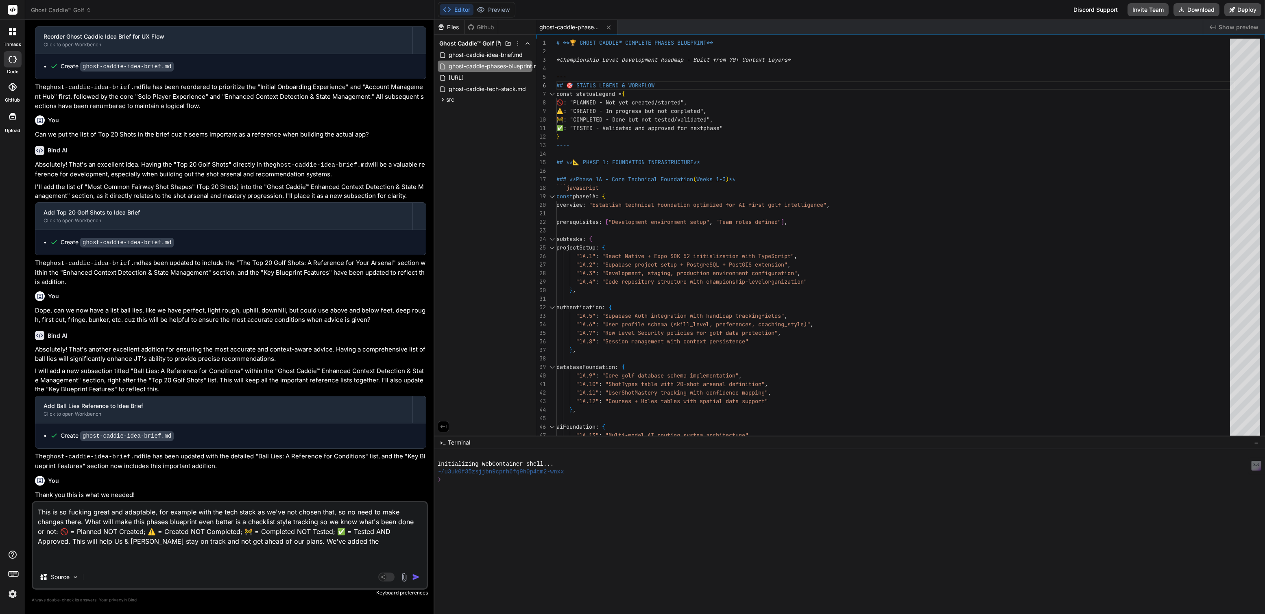
type textarea "x"
type textarea "This is so fucking great and adaptable, for example with the tech stack as we'v…"
type textarea "x"
type textarea "This is so fucking great and adaptable, for example with the tech stack as we'v…"
type textarea "x"
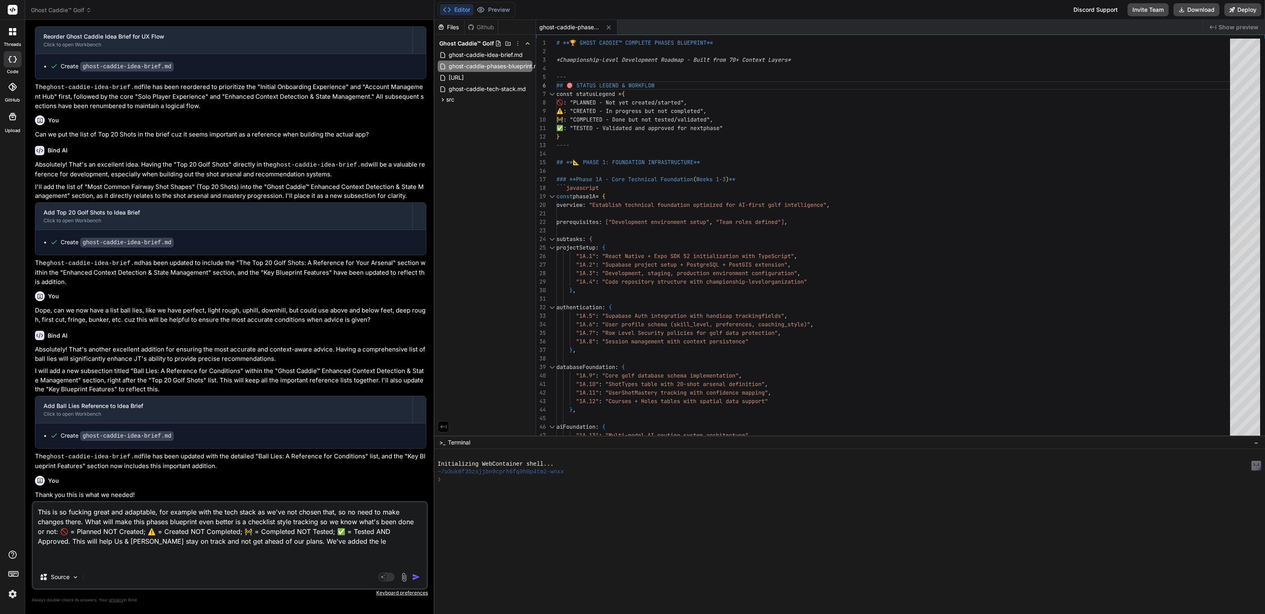
type textarea "This is so fucking great and adaptable, for example with the tech stack as we'v…"
type textarea "x"
type textarea "This is so fucking great and adaptable, for example with the tech stack as we'v…"
type textarea "x"
type textarea "This is so fucking great and adaptable, for example with the tech stack as we'v…"
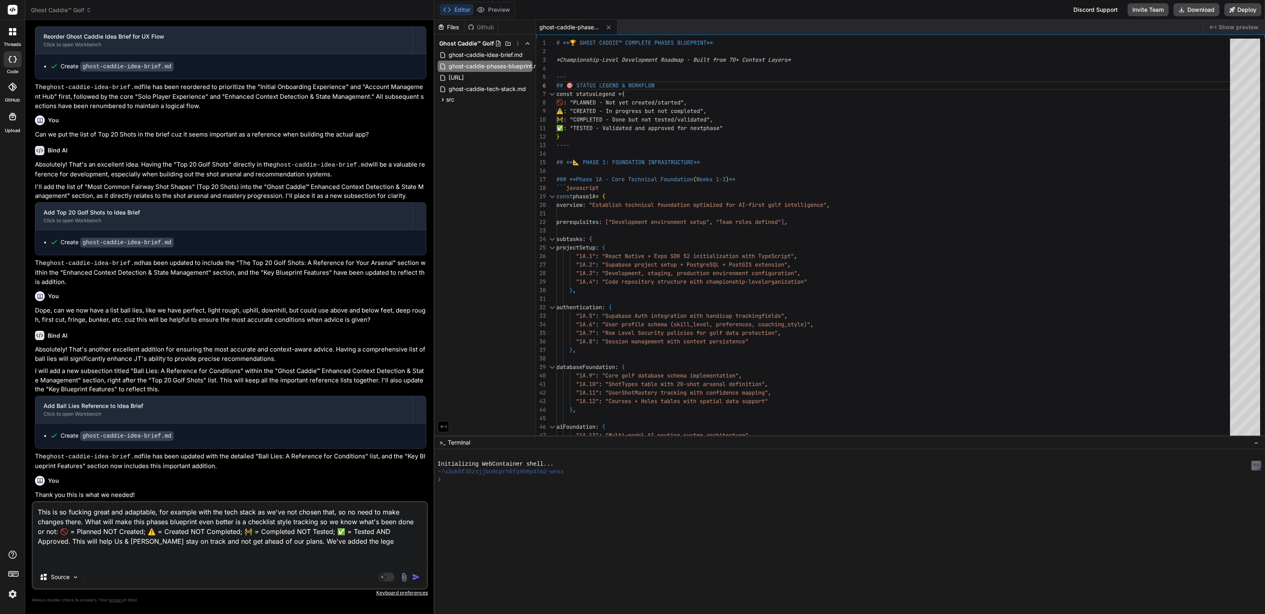
type textarea "x"
type textarea "This is so fucking great and adaptable, for example with the tech stack as we'v…"
type textarea "x"
type textarea "This is so fucking great and adaptable, for example with the tech stack as we'v…"
type textarea "x"
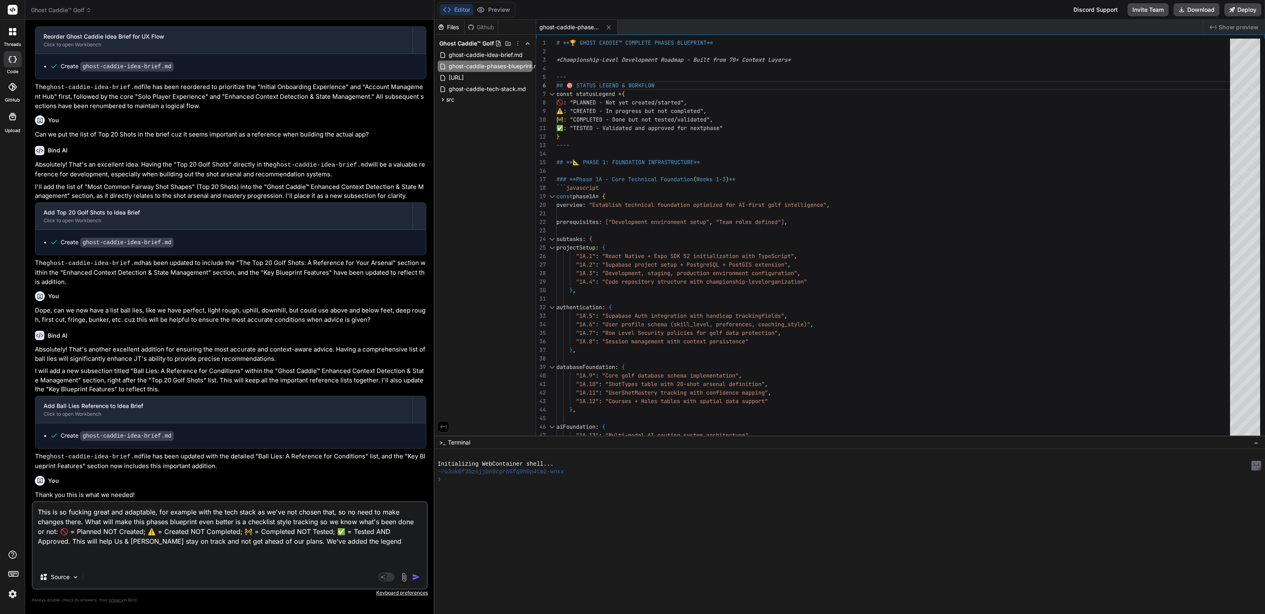
type textarea "This is so fucking great and adaptable, for example with the tech stack as we'v…"
type textarea "x"
type textarea "This is so fucking great and adaptable, for example with the tech stack as we'v…"
type textarea "x"
type textarea "This is so fucking great and adaptable, for example with the tech stack as we'v…"
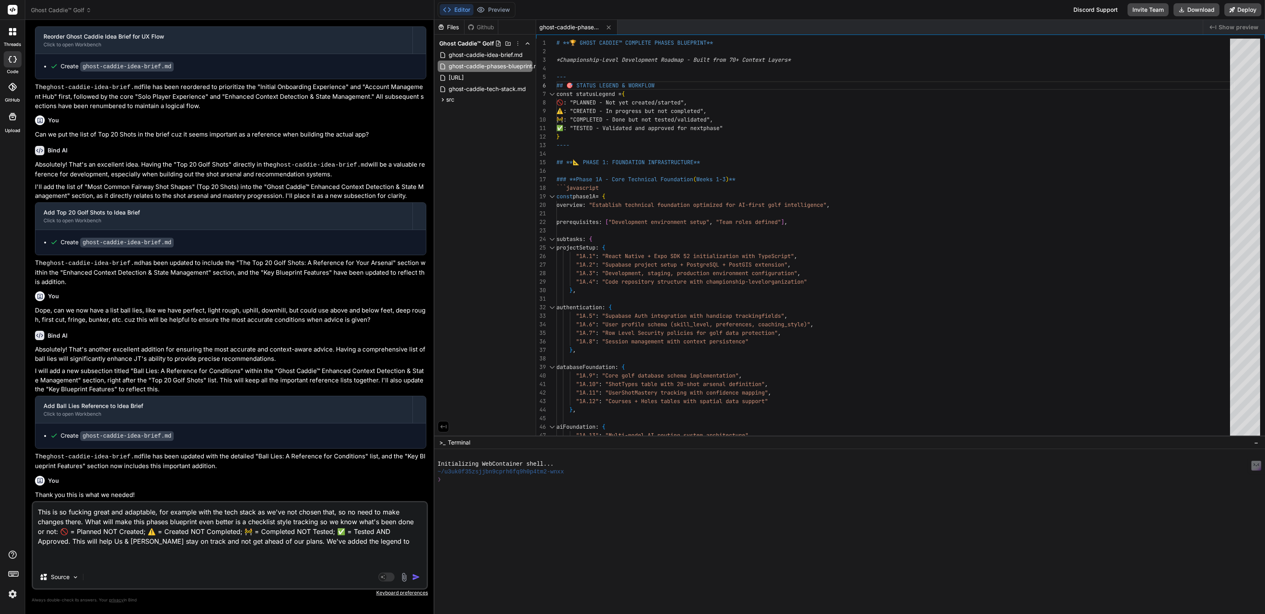
type textarea "x"
type textarea "This is so fucking great and adaptable, for example with the tech stack as we'v…"
type textarea "x"
type textarea "This is so fucking great and adaptable, for example with the tech stack as we'v…"
type textarea "x"
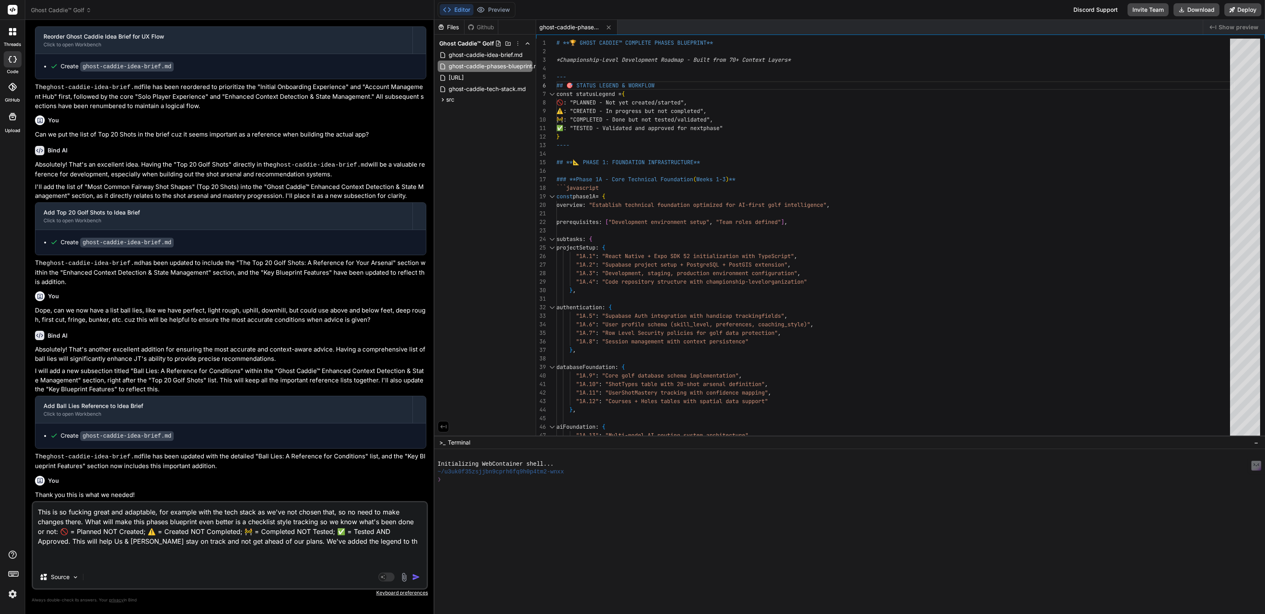
type textarea "This is so fucking great and adaptable, for example with the tech stack as we'v…"
type textarea "x"
type textarea "This is so fucking great and adaptable, for example with the tech stack as we'v…"
type textarea "x"
type textarea "This is so fucking great and adaptable, for example with the tech stack as we'v…"
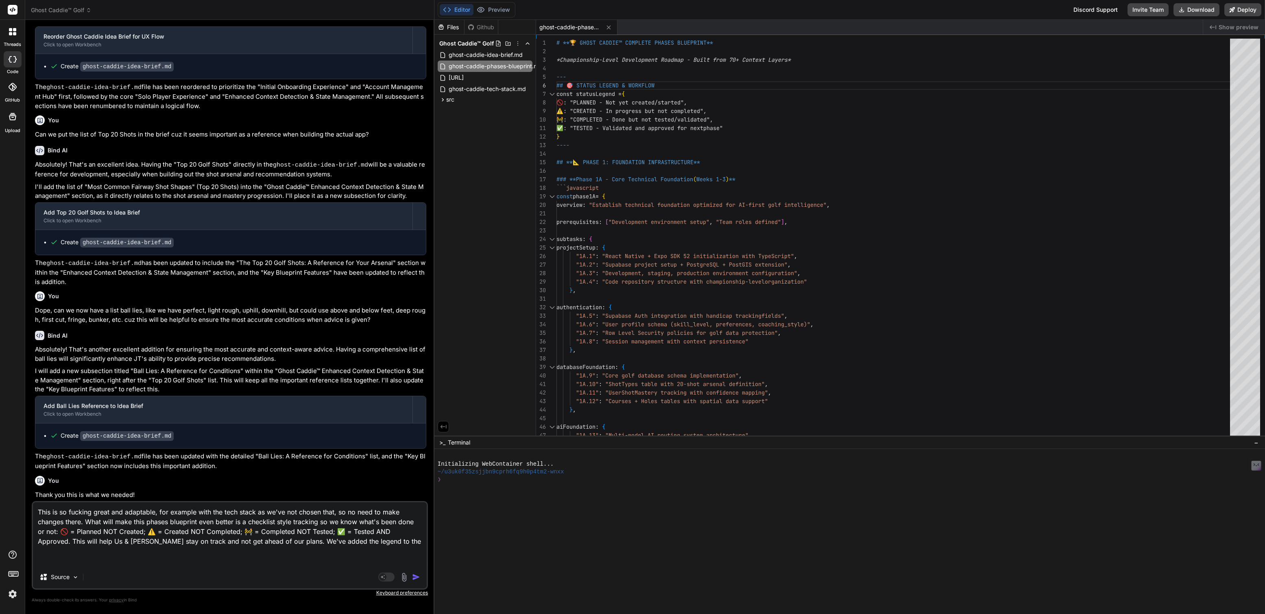
type textarea "x"
type textarea "This is so fucking great and adaptable, for example with the tech stack as we'v…"
type textarea "x"
type textarea "This is so fucking great and adaptable, for example with the tech stack as we'v…"
type textarea "x"
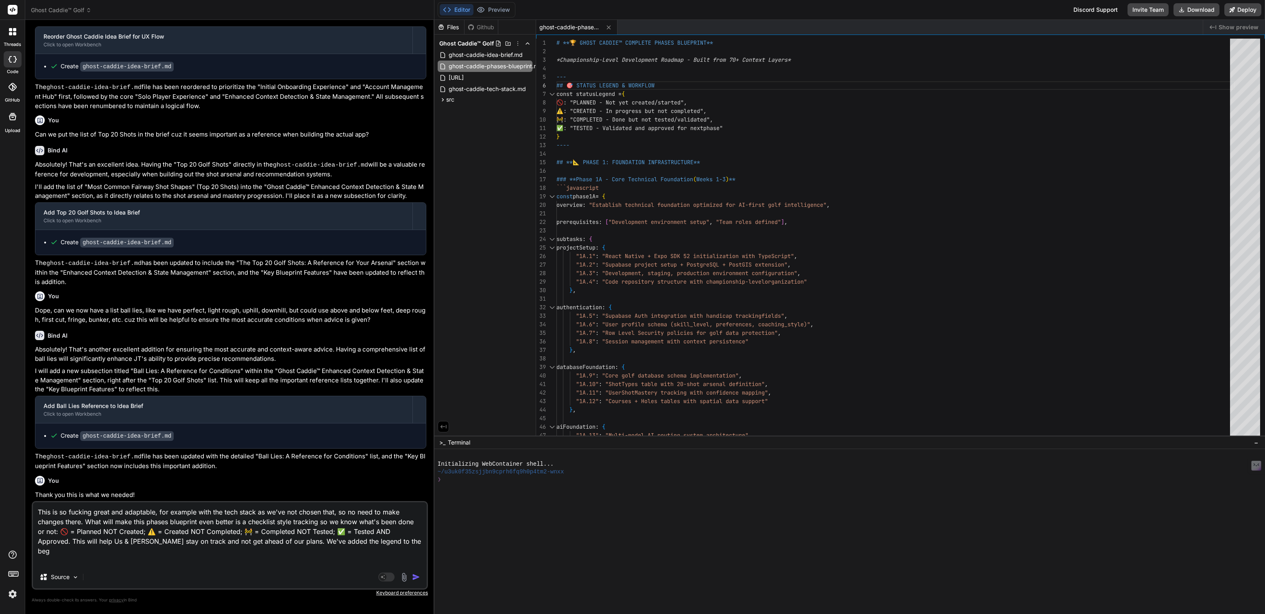
type textarea "This is so fucking great and adaptable, for example with the tech stack as we'v…"
type textarea "x"
type textarea "This is so fucking great and adaptable, for example with the tech stack as we'v…"
type textarea "x"
type textarea "This is so fucking great and adaptable, for example with the tech stack as we'v…"
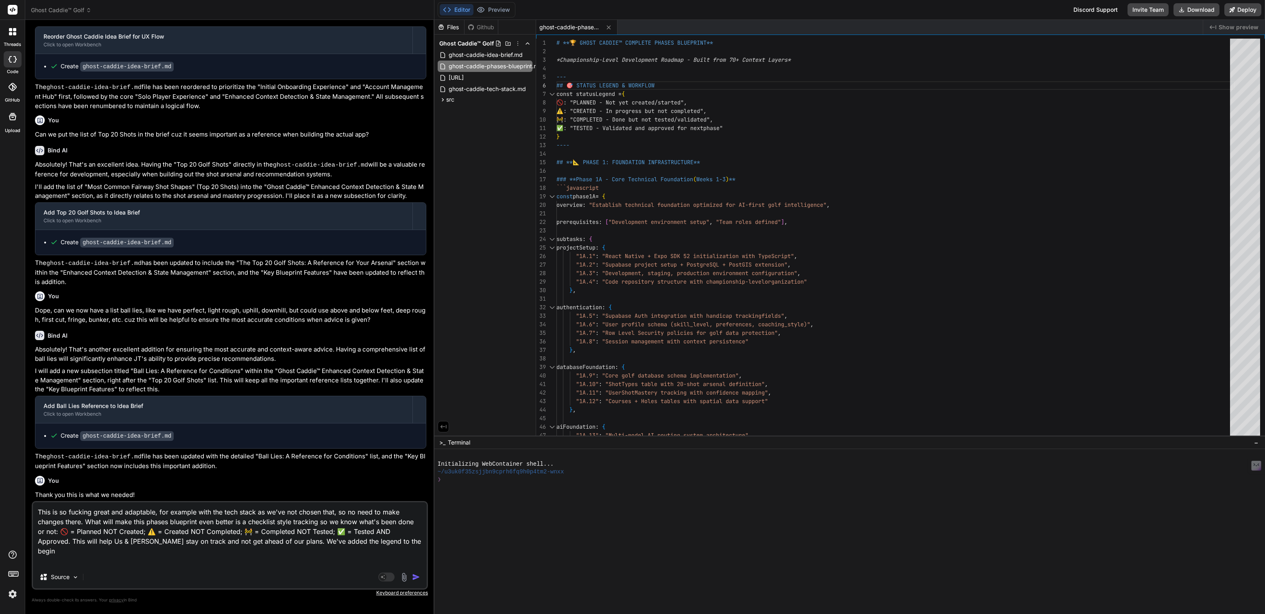
type textarea "x"
type textarea "This is so fucking great and adaptable, for example with the tech stack as we'v…"
type textarea "x"
type textarea "This is so fucking great and adaptable, for example with the tech stack as we'v…"
type textarea "x"
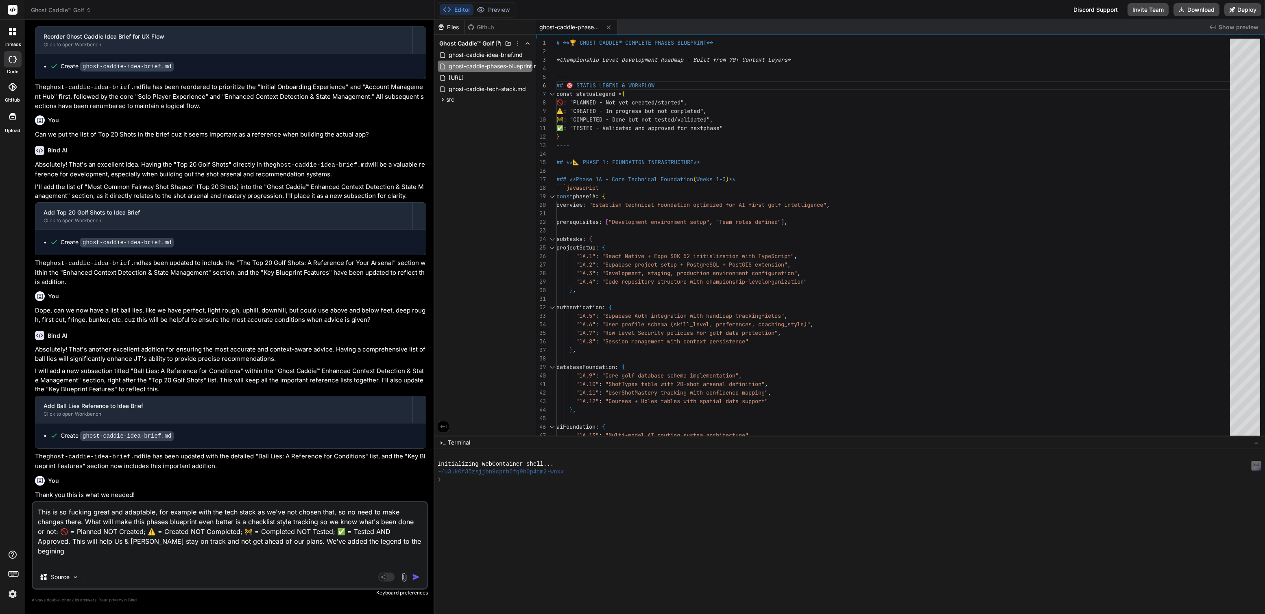
type textarea "This is so fucking great and adaptable, for example with the tech stack as we'v…"
type textarea "x"
type textarea "This is so fucking great and adaptable, for example with the tech stack as we'v…"
type textarea "x"
type textarea "This is so fucking great and adaptable, for example with the tech stack as we'v…"
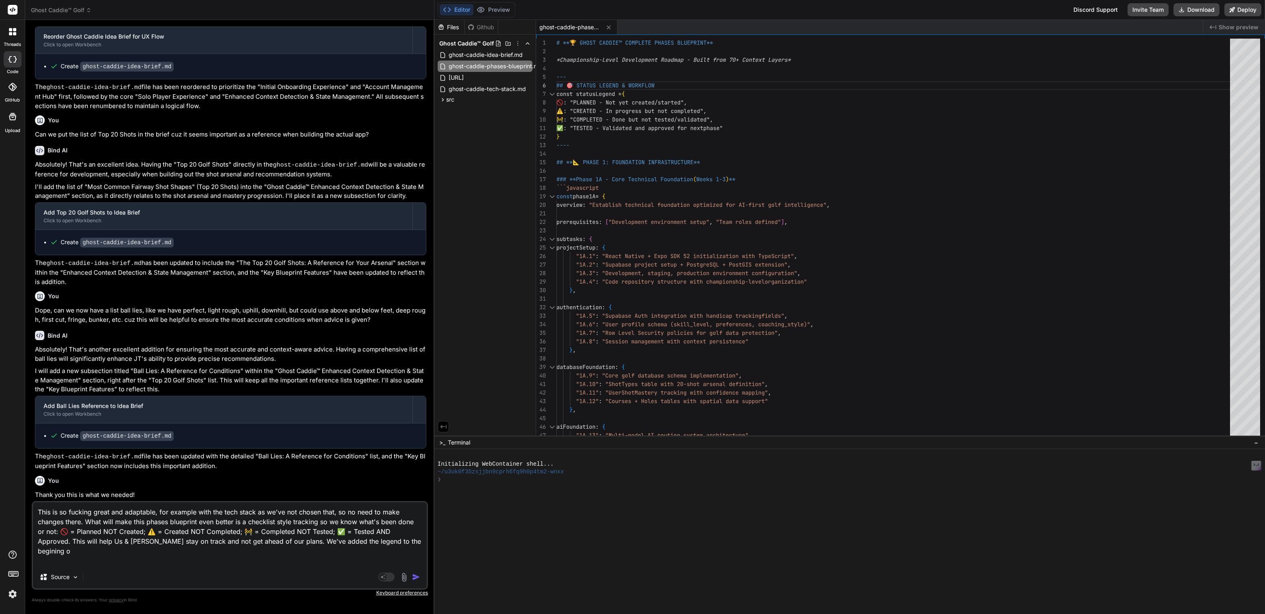
type textarea "x"
type textarea "This is so fucking great and adaptable, for example with the tech stack as we'v…"
type textarea "x"
type textarea "This is so fucking great and adaptable, for example with the tech stack as we'v…"
type textarea "x"
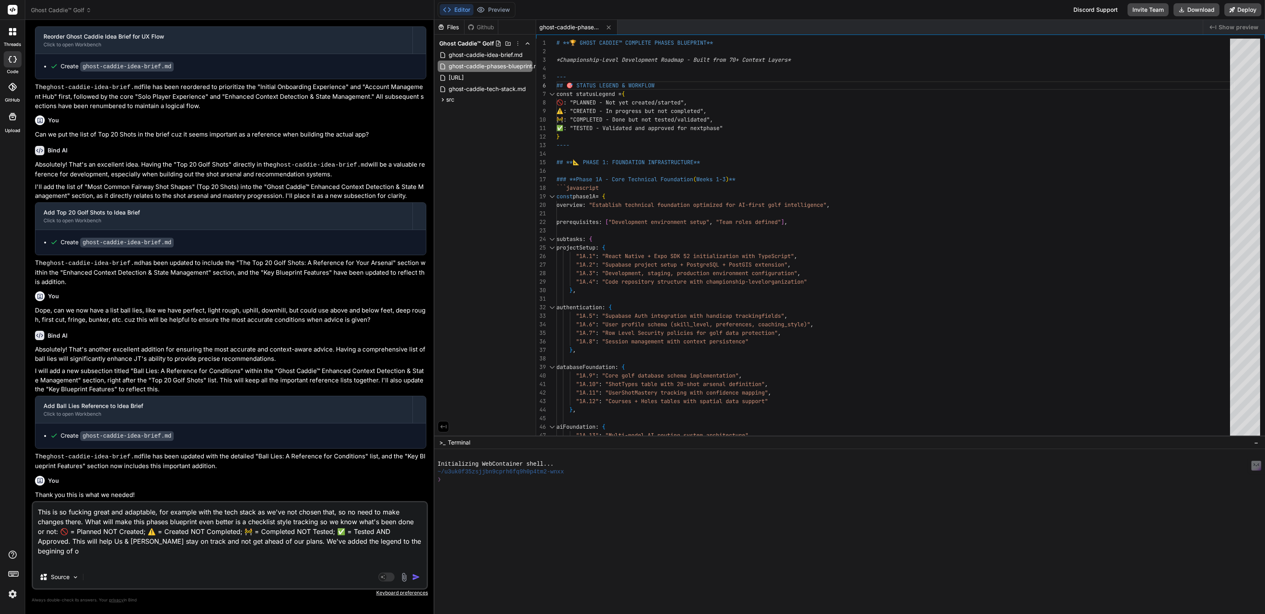
type textarea "This is so fucking great and adaptable, for example with the tech stack as we'v…"
type textarea "x"
type textarea "This is so fucking great and adaptable, for example with the tech stack as we'v…"
type textarea "x"
type textarea "This is so fucking great and adaptable, for example with the tech stack as we'v…"
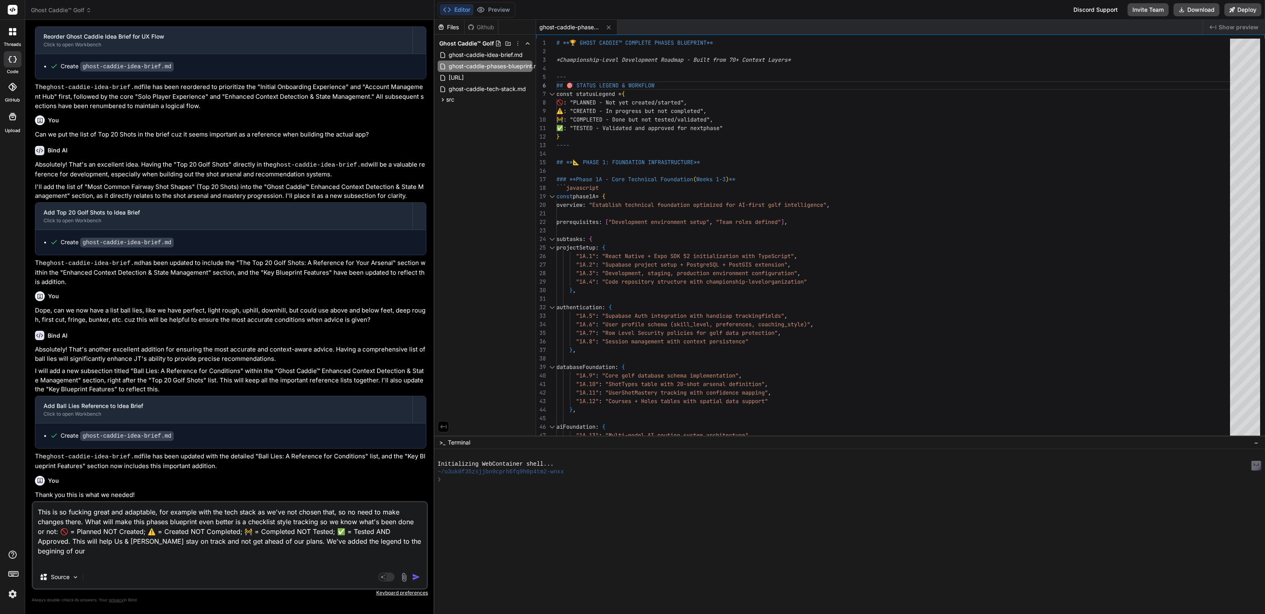
type textarea "x"
click at [353, 542] on textarea "This is so fucking great and adaptable, for example with the tech stack as we'v…" at bounding box center [230, 534] width 394 height 63
type textarea "This is so fucking great and adaptable, for example with the tech stack as we'v…"
type textarea "x"
click at [401, 543] on textarea "This is so fucking great and adaptable, for example with the tech stack as we'v…" at bounding box center [230, 534] width 394 height 63
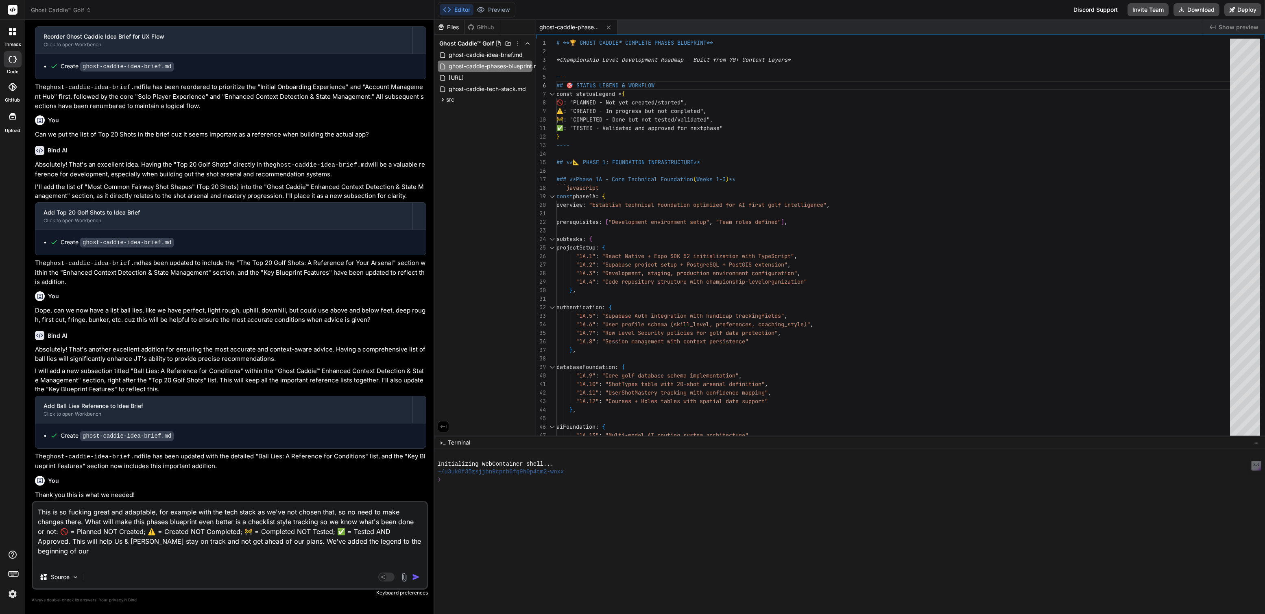
type textarea "This is so fucking great and adaptable, for example with the tech stack as we'v…"
type textarea "x"
type textarea "This is so fucking great and adaptable, for example with the tech stack as we'v…"
type textarea "x"
type textarea "This is so fucking great and adaptable, for example with the tech stack as we'v…"
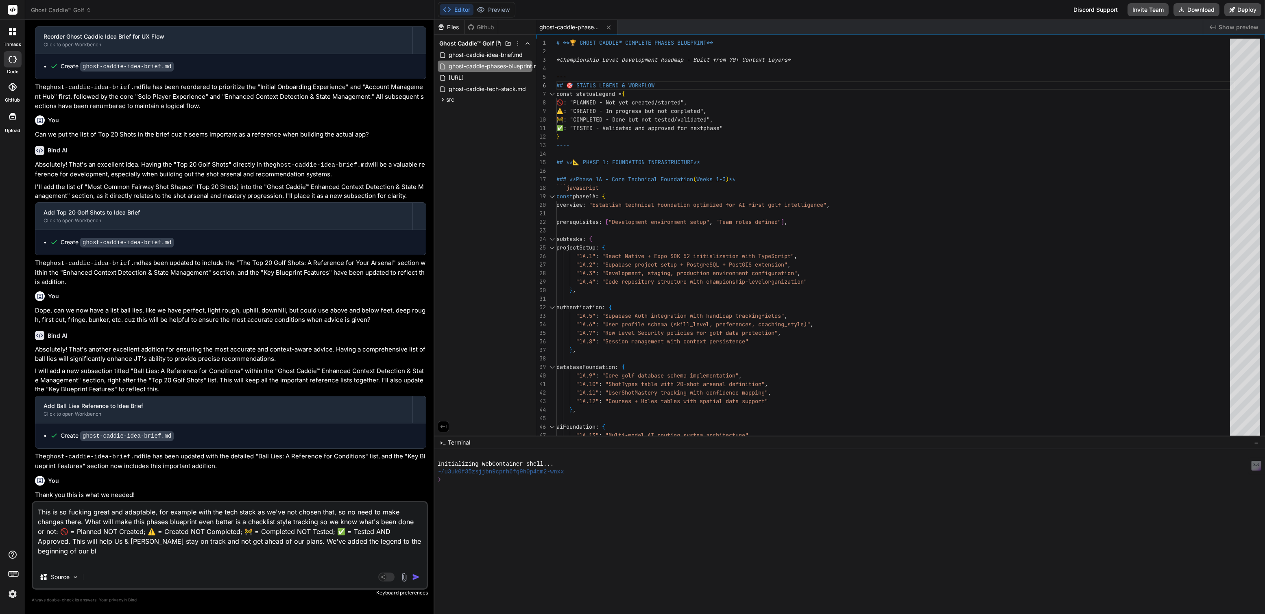
type textarea "x"
type textarea "This is so fucking great and adaptable, for example with the tech stack as we'v…"
type textarea "x"
type textarea "This is so fucking great and adaptable, for example with the tech stack as we'v…"
type textarea "x"
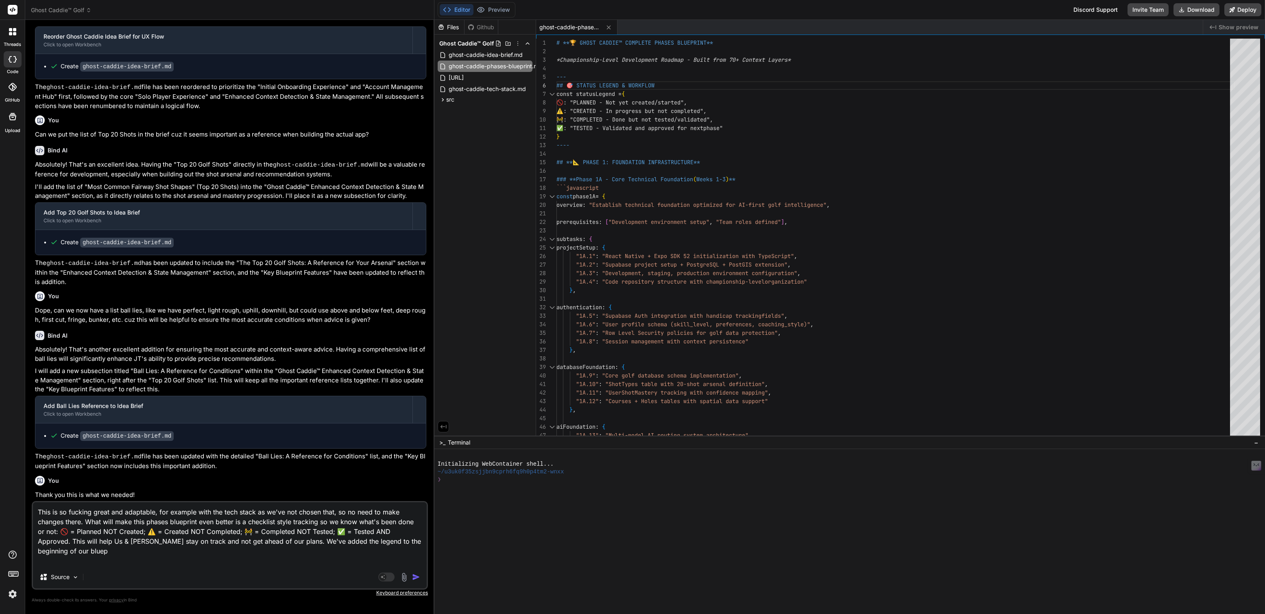
type textarea "This is so fucking great and adaptable, for example with the tech stack as we'v…"
type textarea "x"
type textarea "This is so fucking great and adaptable, for example with the tech stack as we'v…"
type textarea "x"
type textarea "This is so fucking great and adaptable, for example with the tech stack as we'v…"
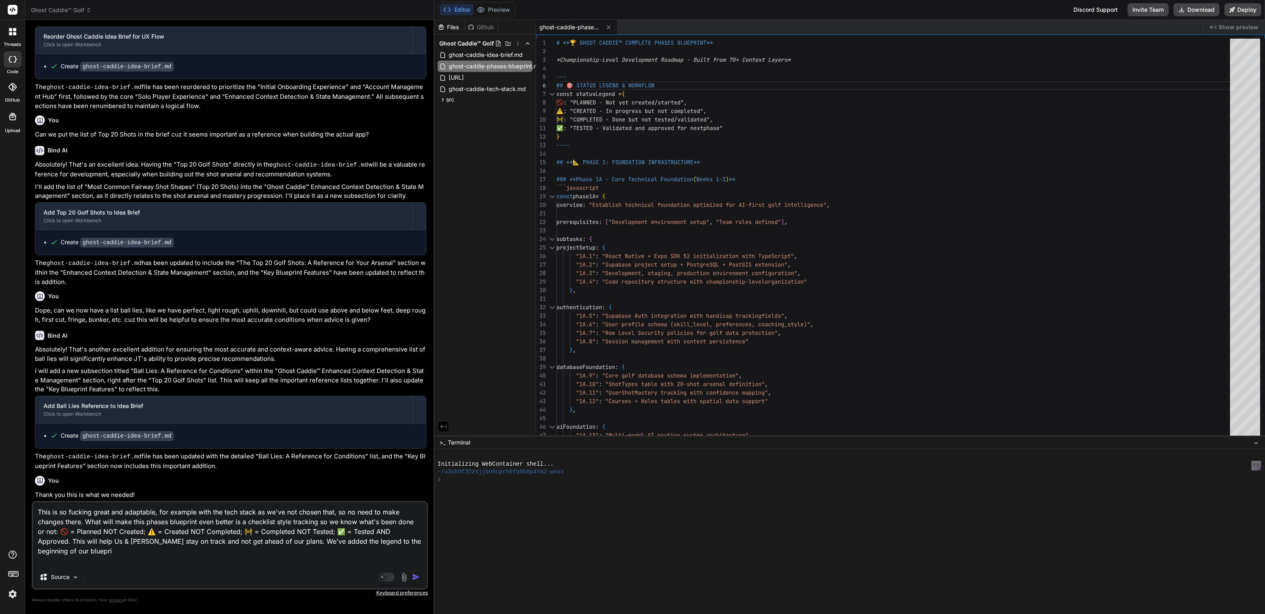
type textarea "x"
type textarea "This is so fucking great and adaptable, for example with the tech stack as we'v…"
type textarea "x"
type textarea "This is so fucking great and adaptable, for example with the tech stack as we'v…"
type textarea "x"
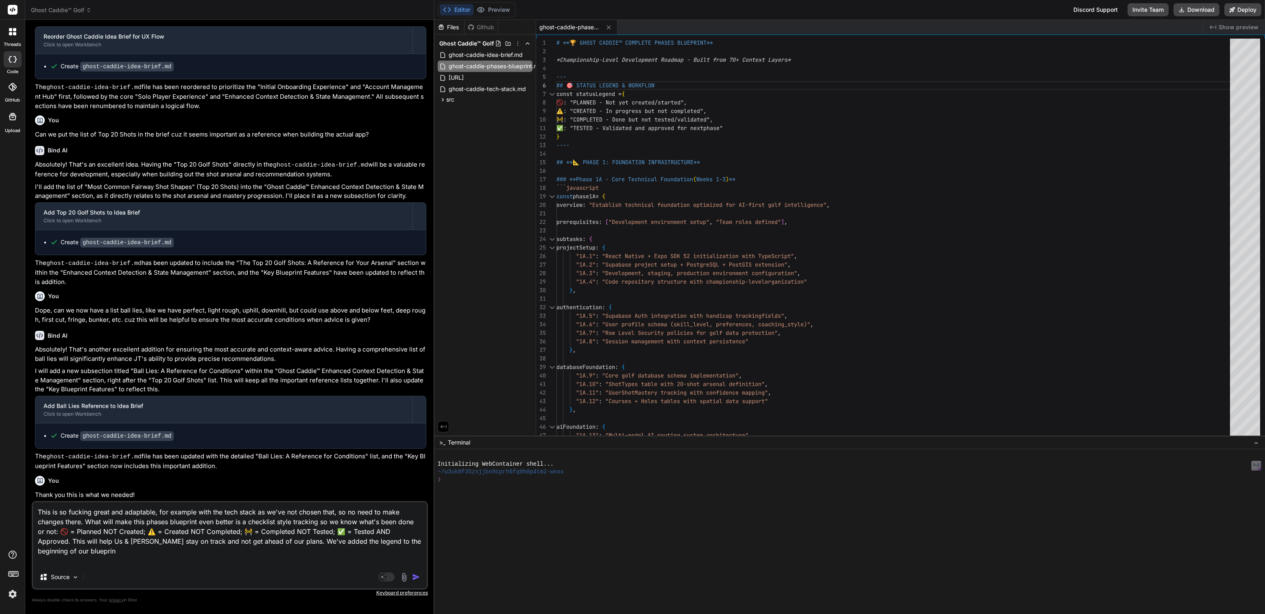
type textarea "This is so fucking great and adaptable, for example with the tech stack as we'v…"
type textarea "x"
type textarea "This is so fucking great and adaptable, for example with the tech stack as we'v…"
type textarea "x"
type textarea "This is so fucking great and adaptable, for example with the tech stack as we'v…"
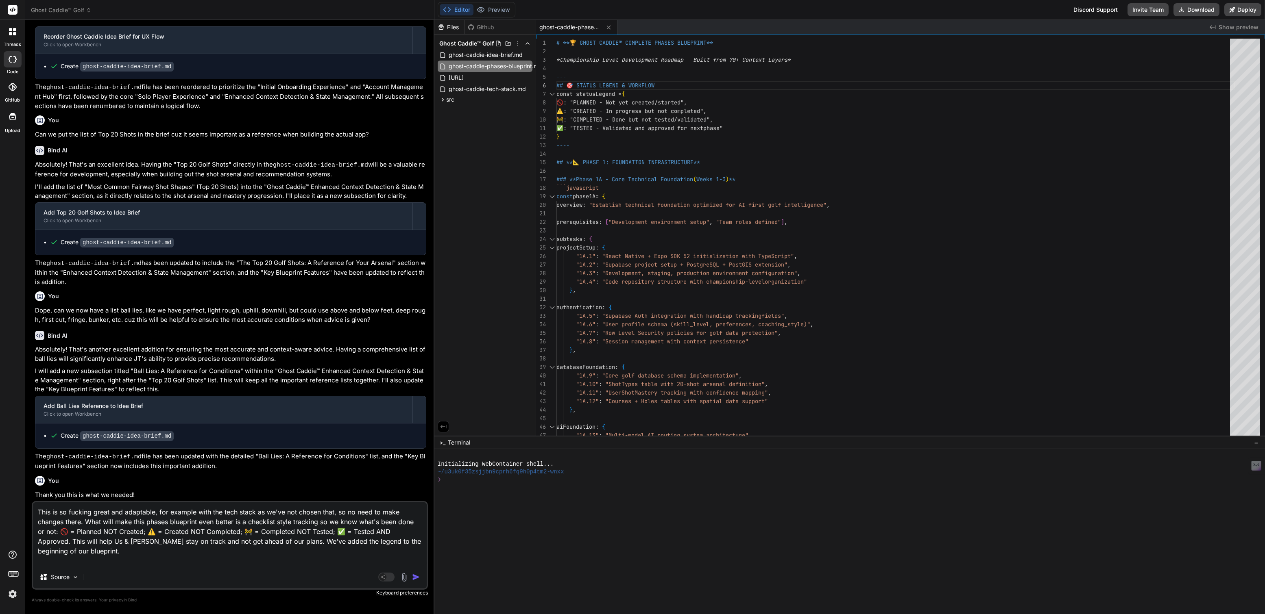
type textarea "x"
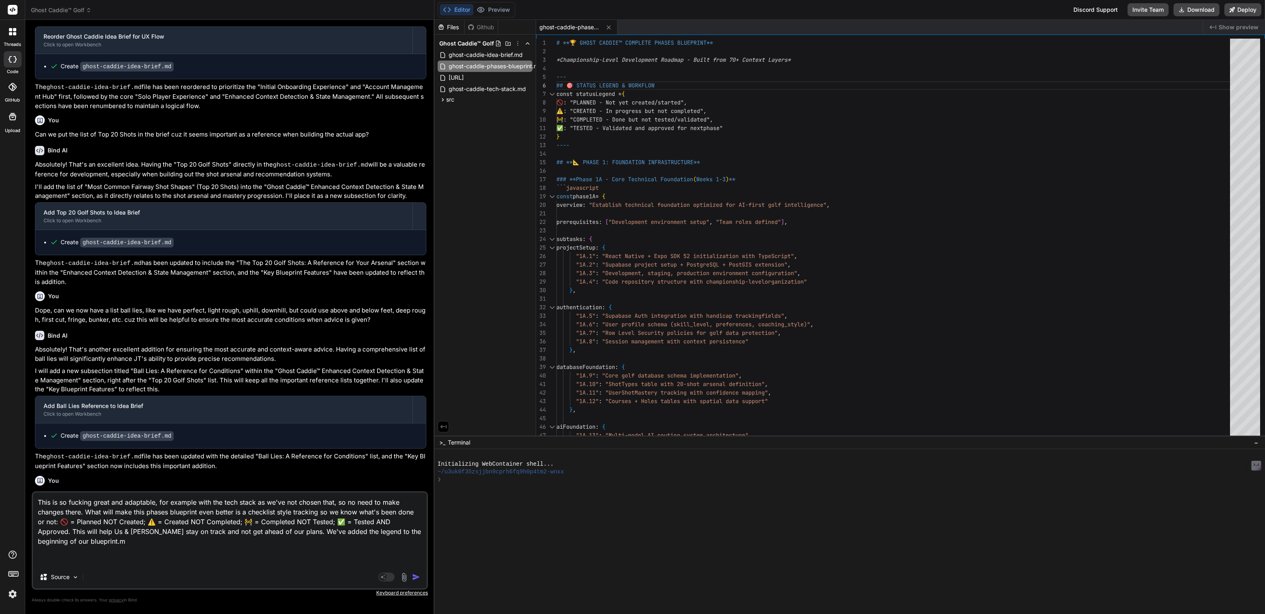
type textarea "This is so fucking great and adaptable, for example with the tech stack as we'v…"
type textarea "x"
type textarea "This is so fucking great and adaptable, for example with the tech stack as we'v…"
type textarea "x"
type textarea "This is so fucking great and adaptable, for example with the tech stack as we'v…"
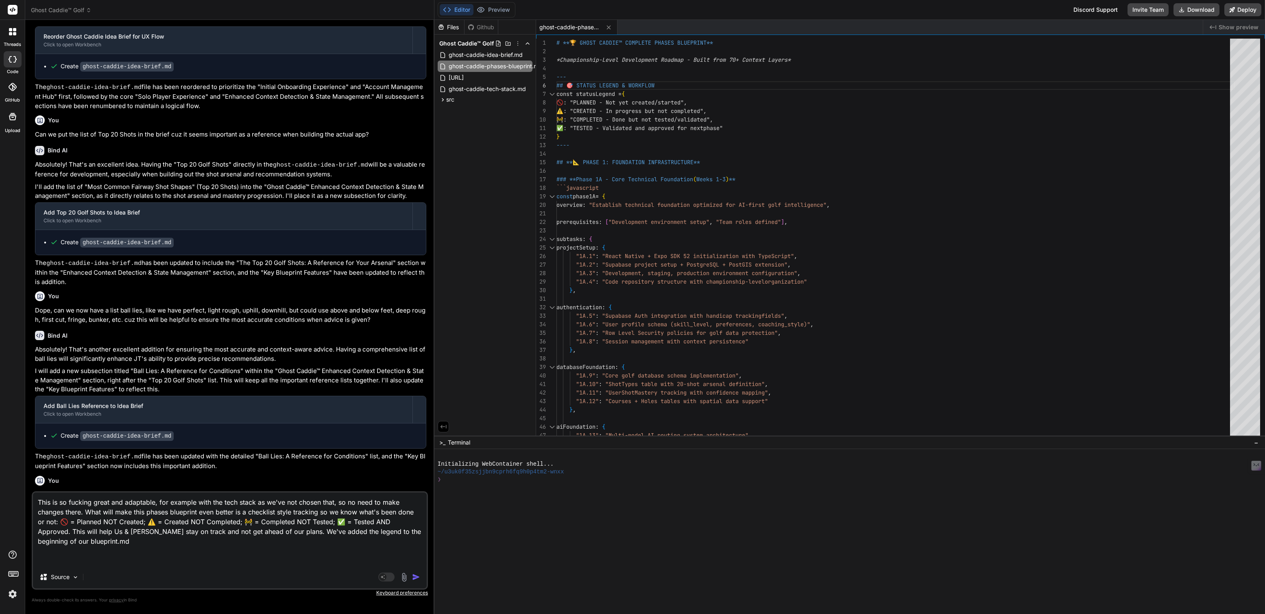
type textarea "x"
type textarea "This is so fucking great and adaptable, for example with the tech stack as we'v…"
type textarea "x"
type textarea "This is so fucking great and adaptable, for example with the tech stack as we'v…"
type textarea "x"
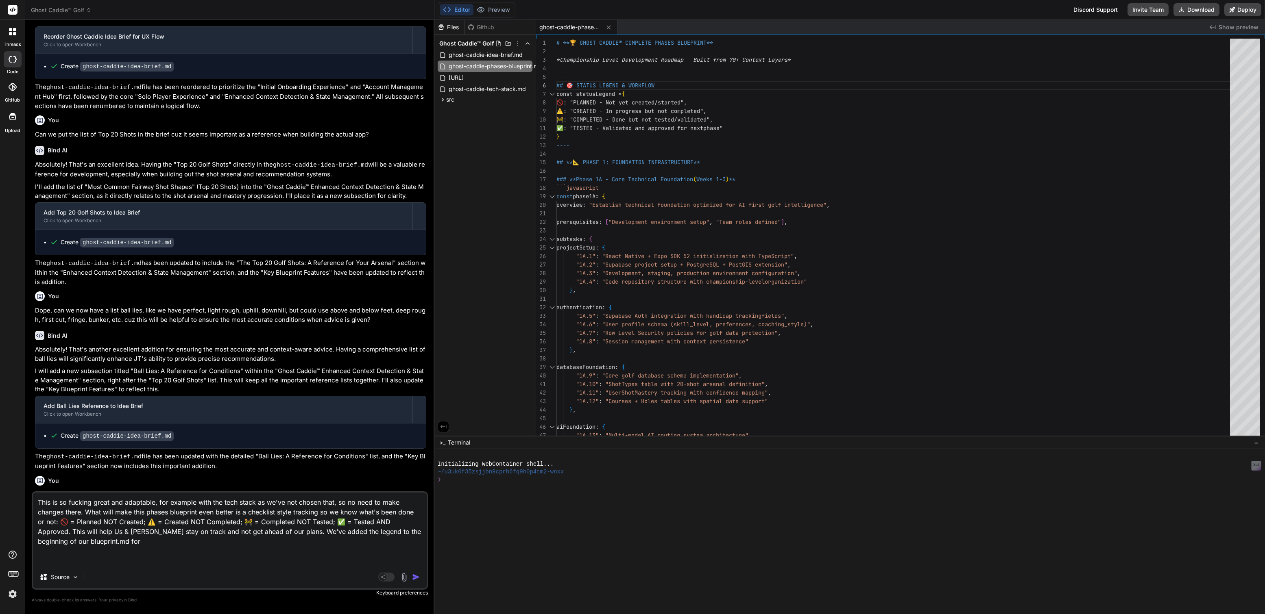
type textarea "This is so fucking great and adaptable, for example with the tech stack as we'v…"
type textarea "x"
type textarea "This is so fucking great and adaptable, for example with the tech stack as we'v…"
type textarea "x"
type textarea "This is so fucking great and adaptable, for example with the tech stack as we'v…"
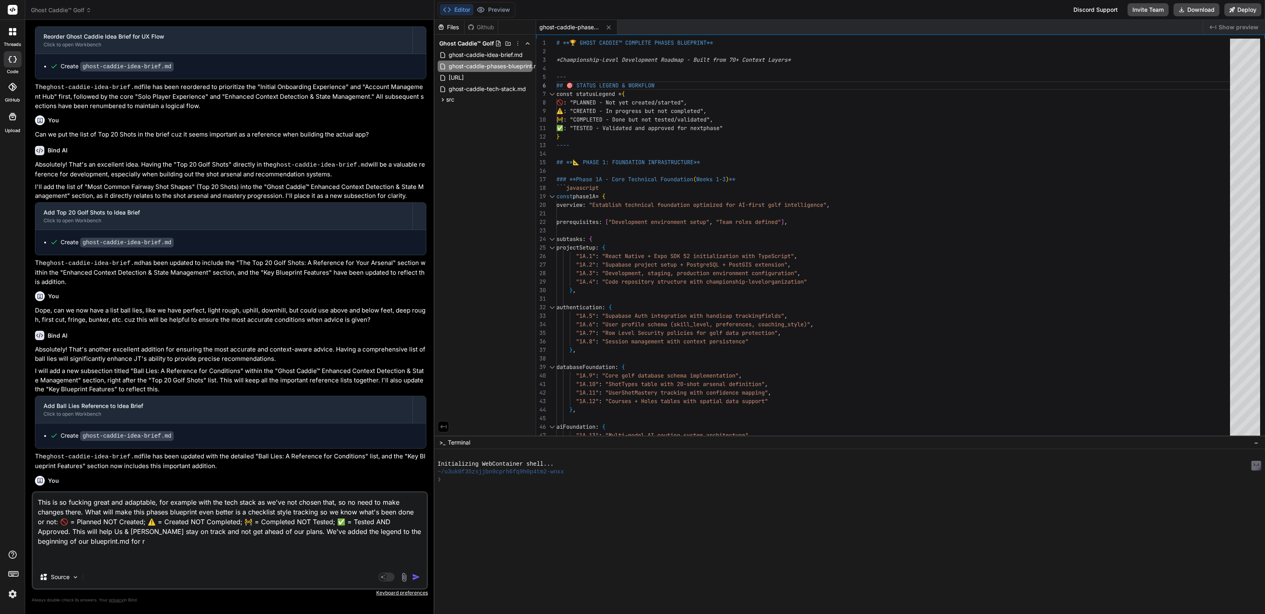
type textarea "x"
type textarea "This is so fucking great and adaptable, for example with the tech stack as we'v…"
type textarea "x"
type textarea "This is so fucking great and adaptable, for example with the tech stack as we'v…"
type textarea "x"
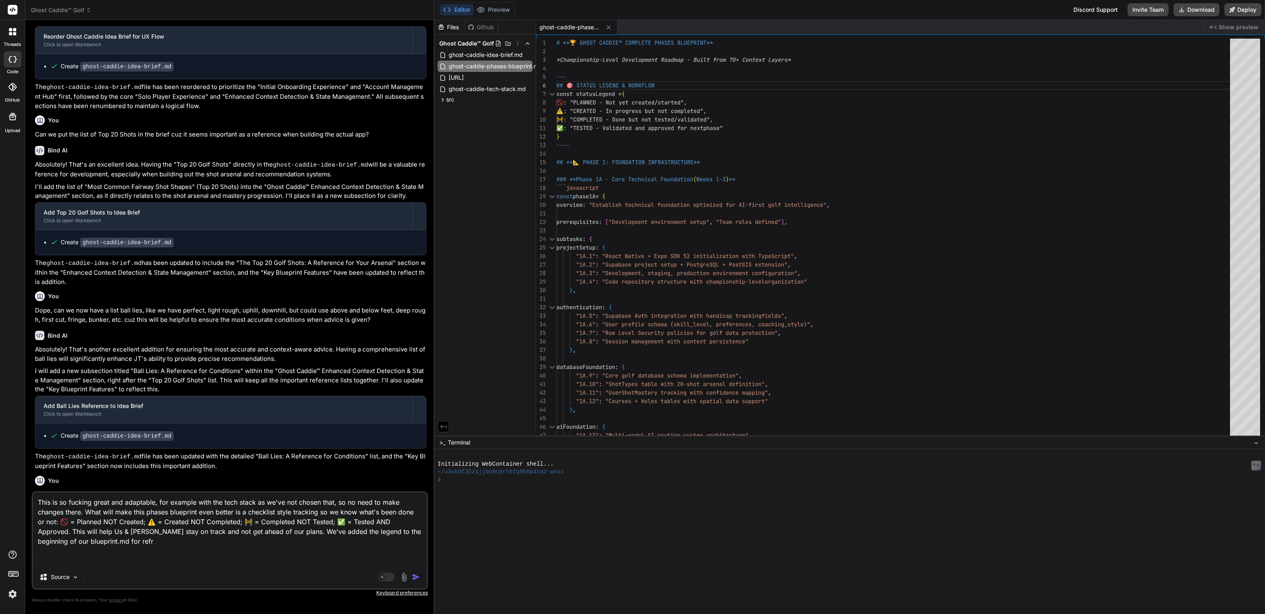
type textarea "This is so fucking great and adaptable, for example with the tech stack as we'v…"
type textarea "x"
type textarea "This is so fucking great and adaptable, for example with the tech stack as we'v…"
type textarea "x"
type textarea "This is so fucking great and adaptable, for example with the tech stack as we'v…"
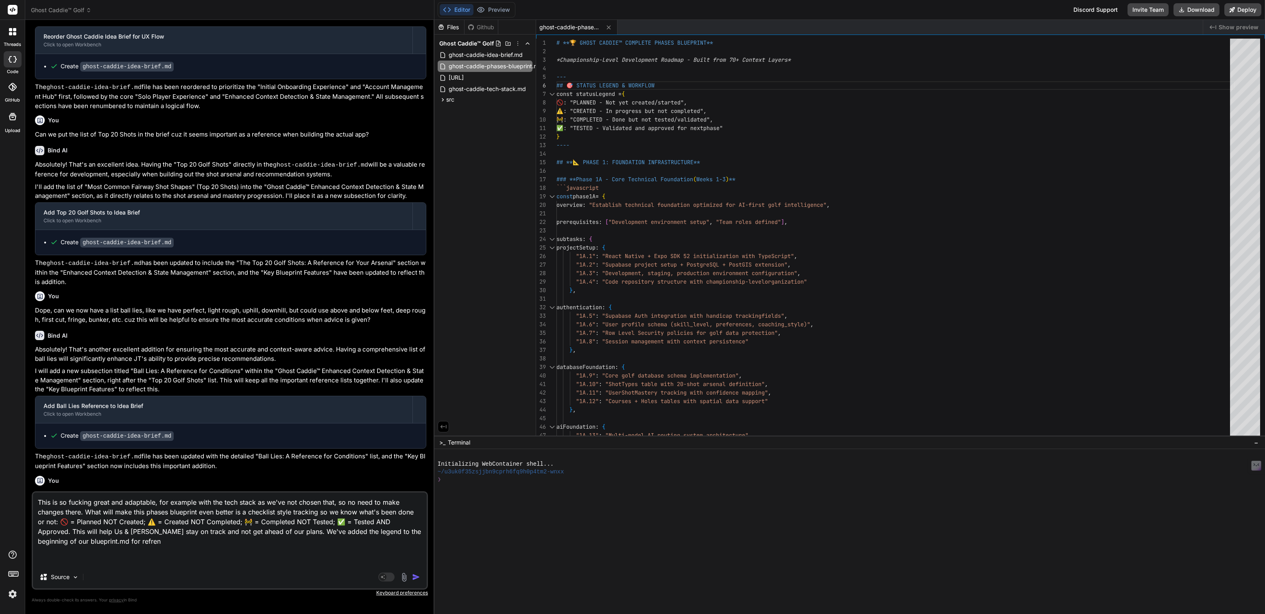
type textarea "x"
type textarea "This is so fucking great and adaptable, for example with the tech stack as we'v…"
type textarea "x"
type textarea "This is so fucking great and adaptable, for example with the tech stack as we'v…"
type textarea "x"
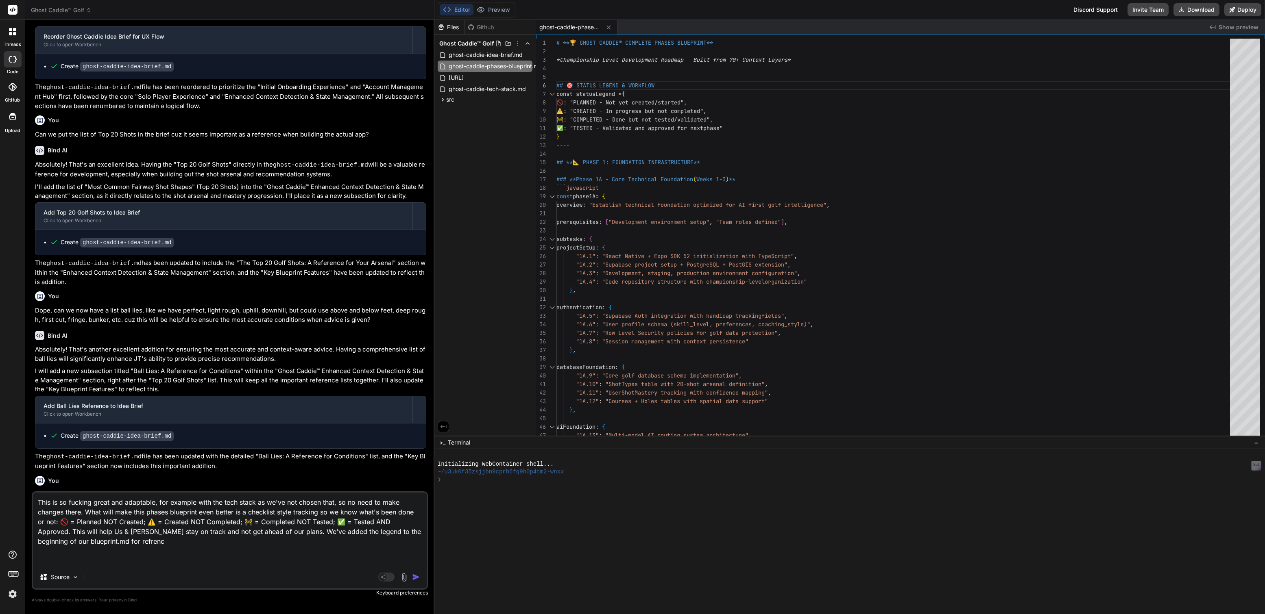
type textarea "This is so fucking great and adaptable, for example with the tech stack as we'v…"
type textarea "x"
type textarea "This is so fucking great and adaptable, for example with the tech stack as we'v…"
type textarea "x"
type textarea "This is so fucking great and adaptable, for example with the tech stack as we'v…"
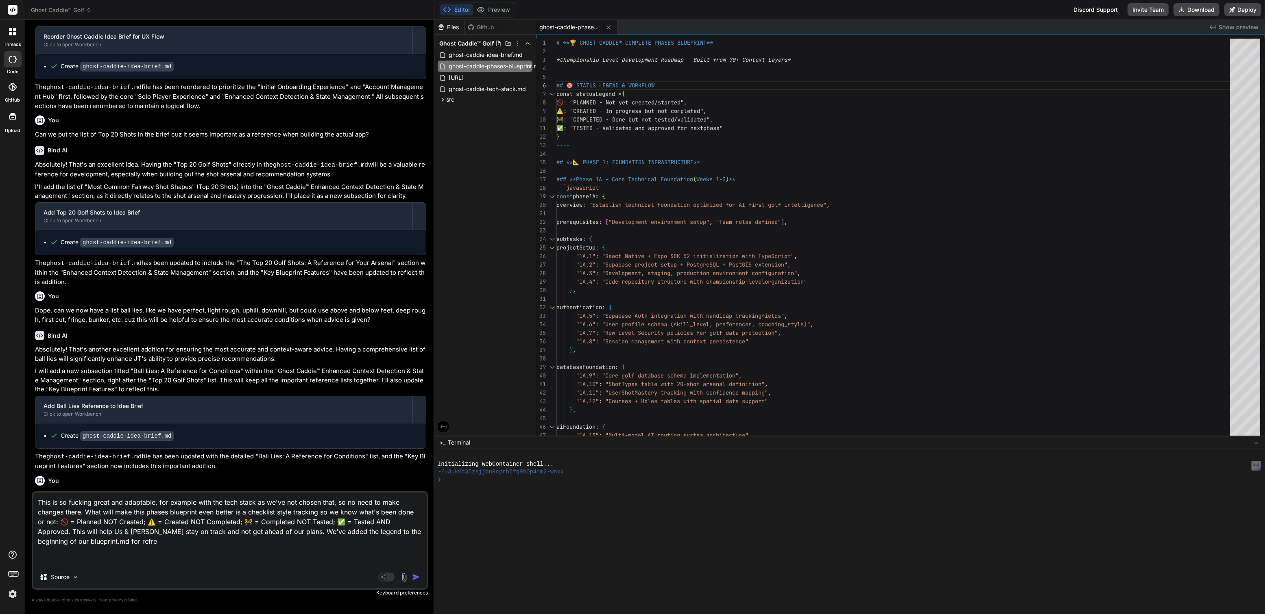
type textarea "x"
type textarea "This is so fucking great and adaptable, for example with the tech stack as we'v…"
type textarea "x"
type textarea "This is so fucking great and adaptable, for example with the tech stack as we'v…"
type textarea "x"
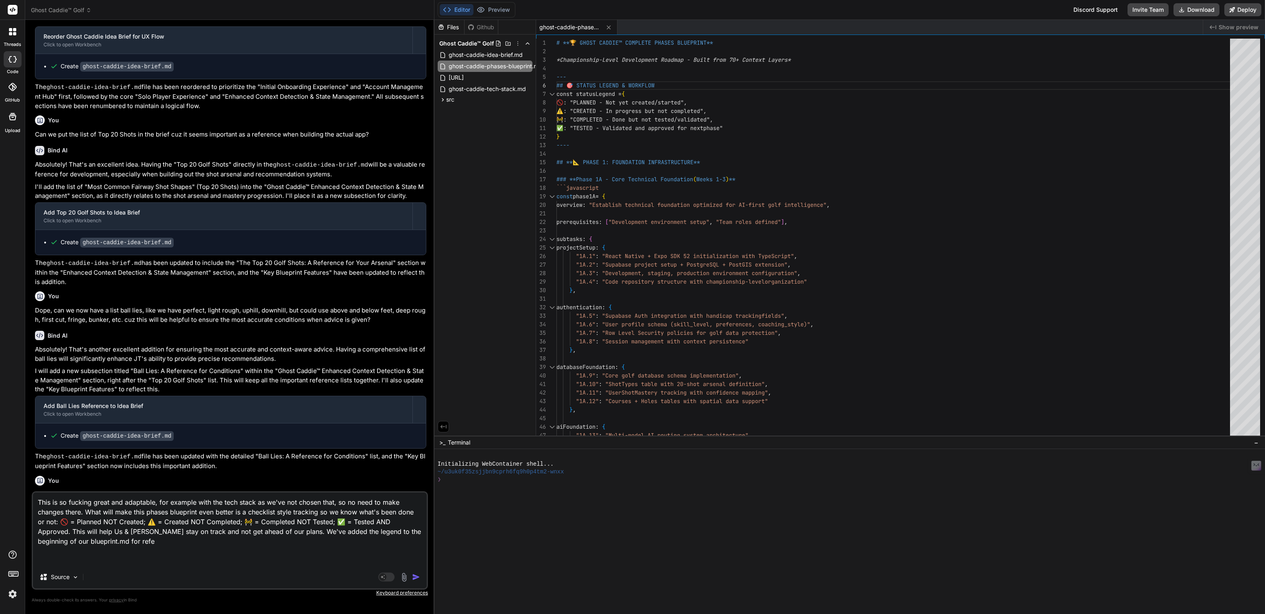
type textarea "This is so fucking great and adaptable, for example with the tech stack as we'v…"
type textarea "x"
type textarea "This is so fucking great and adaptable, for example with the tech stack as we'v…"
type textarea "x"
type textarea "This is so fucking great and adaptable, for example with the tech stack as we'v…"
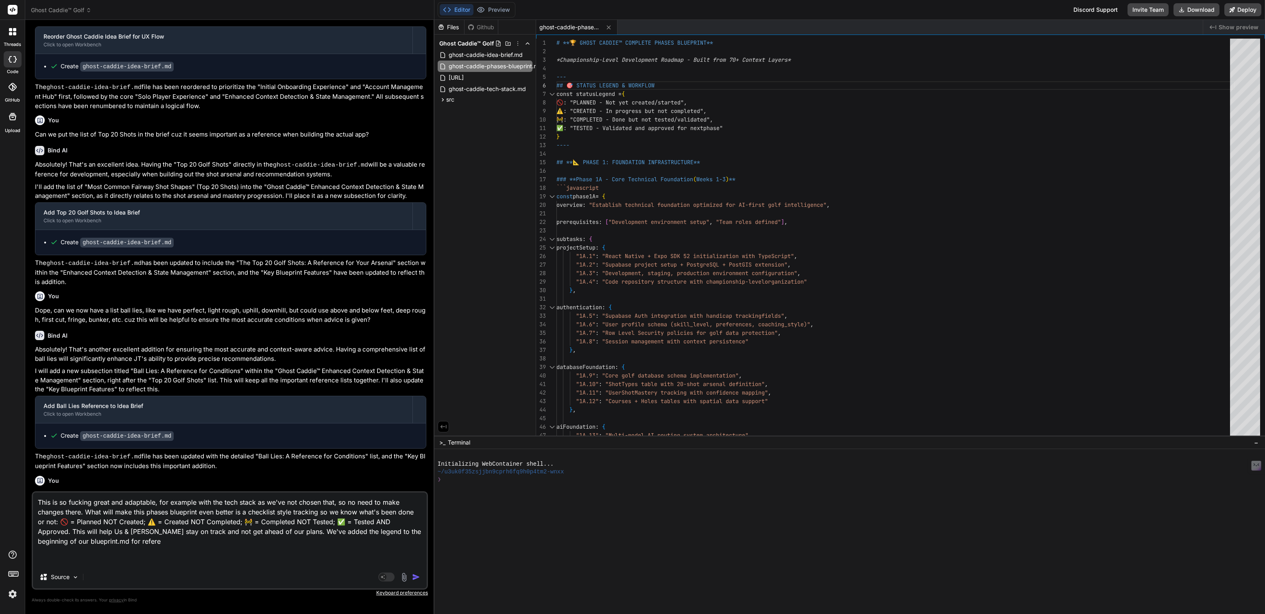
type textarea "x"
type textarea "This is so fucking great and adaptable, for example with the tech stack as we'v…"
type textarea "x"
type textarea "This is so fucking great and adaptable, for example with the tech stack as we'v…"
type textarea "x"
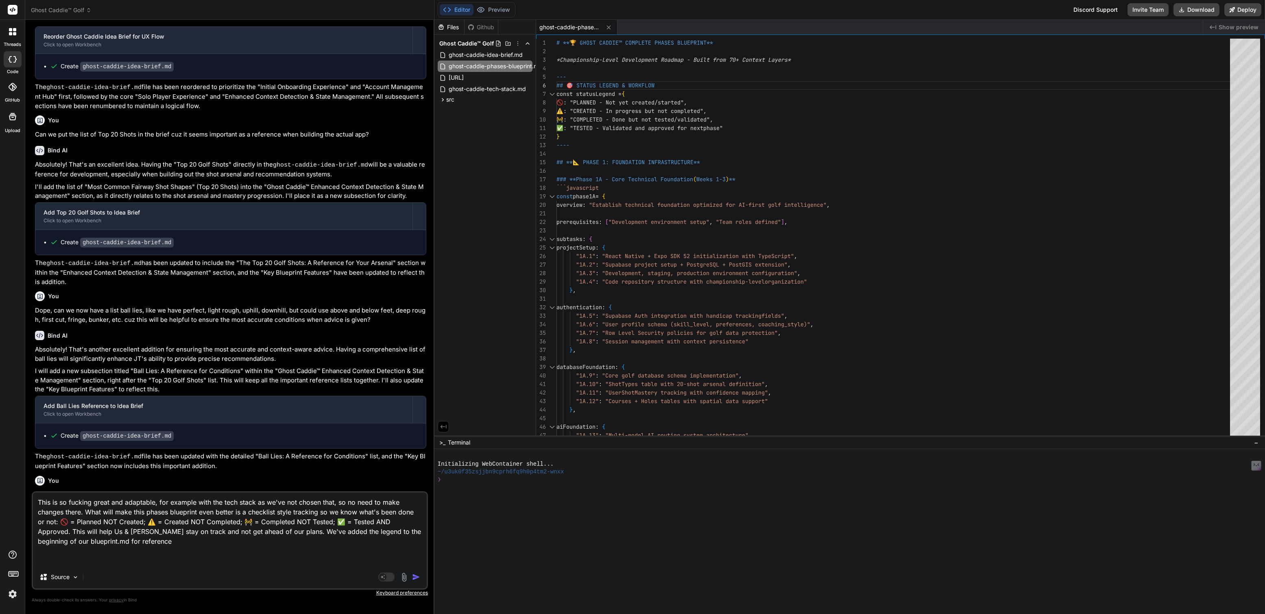
type textarea "This is so fucking great and adaptable, for example with the tech stack as we'v…"
type textarea "x"
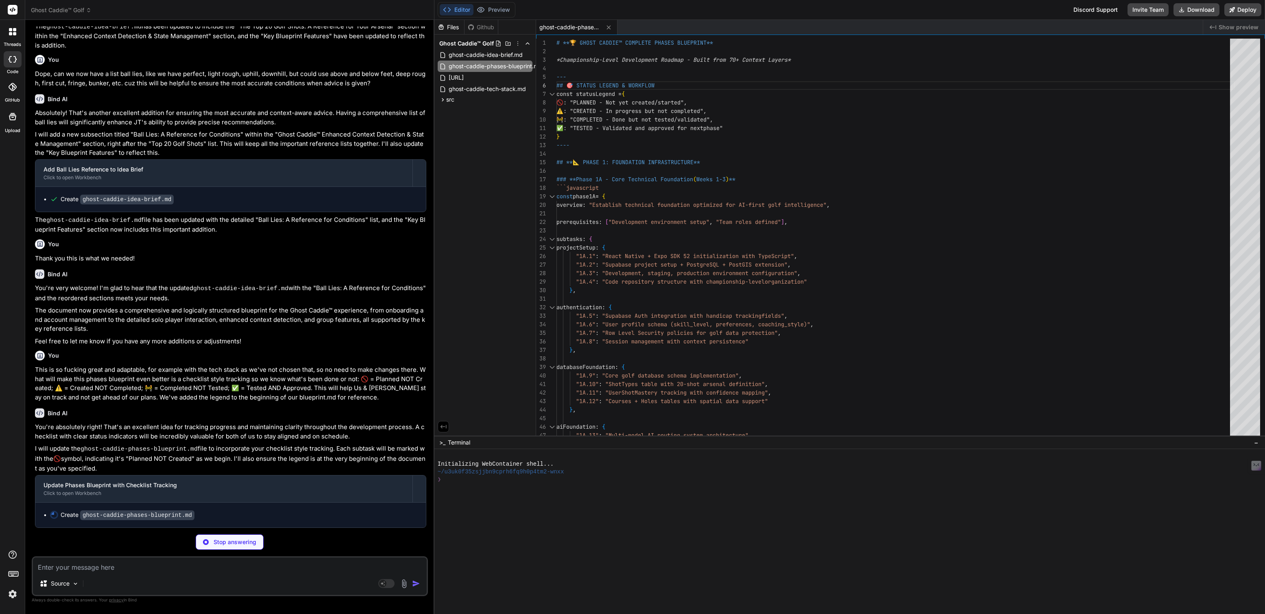
scroll to position [1520, 0]
type textarea "x"
click at [643, 248] on div "projectSetup : {" at bounding box center [895, 248] width 678 height 9
type textarea "x"
type textarea "prerequisites: ["Development environment setup", "Team roles defined"], subtask…"
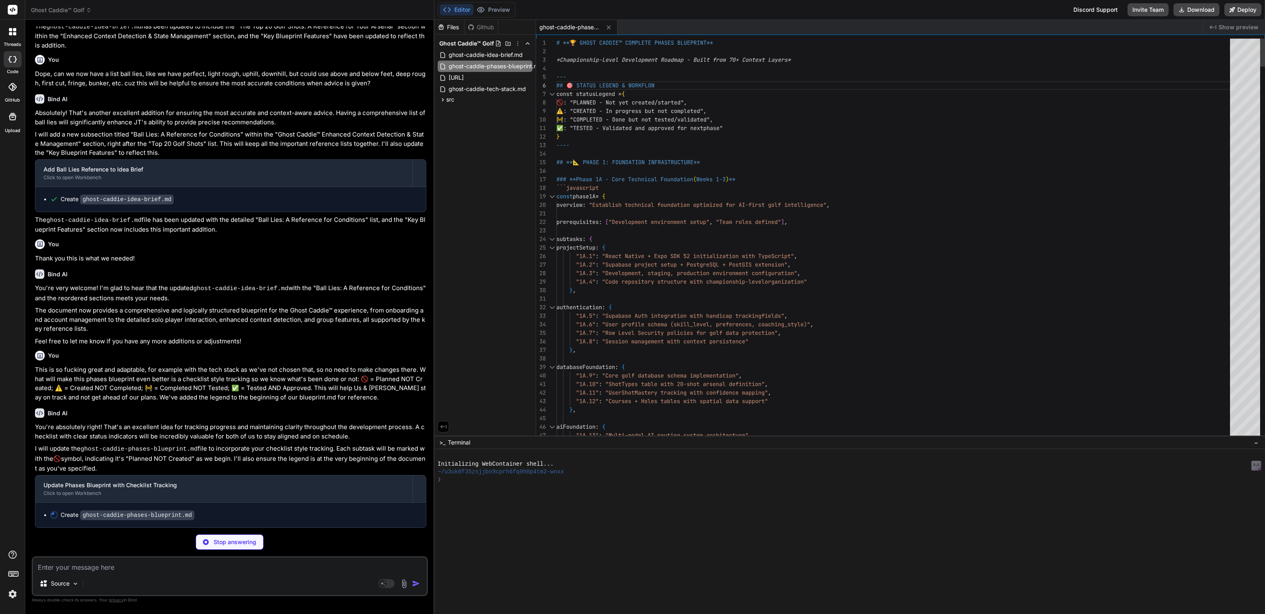
type textarea "x"
type textarea "# **🏆 GHOST CADDIE™ COMPLETE PHASES BLUEPRINT** *Championship-Level Development…"
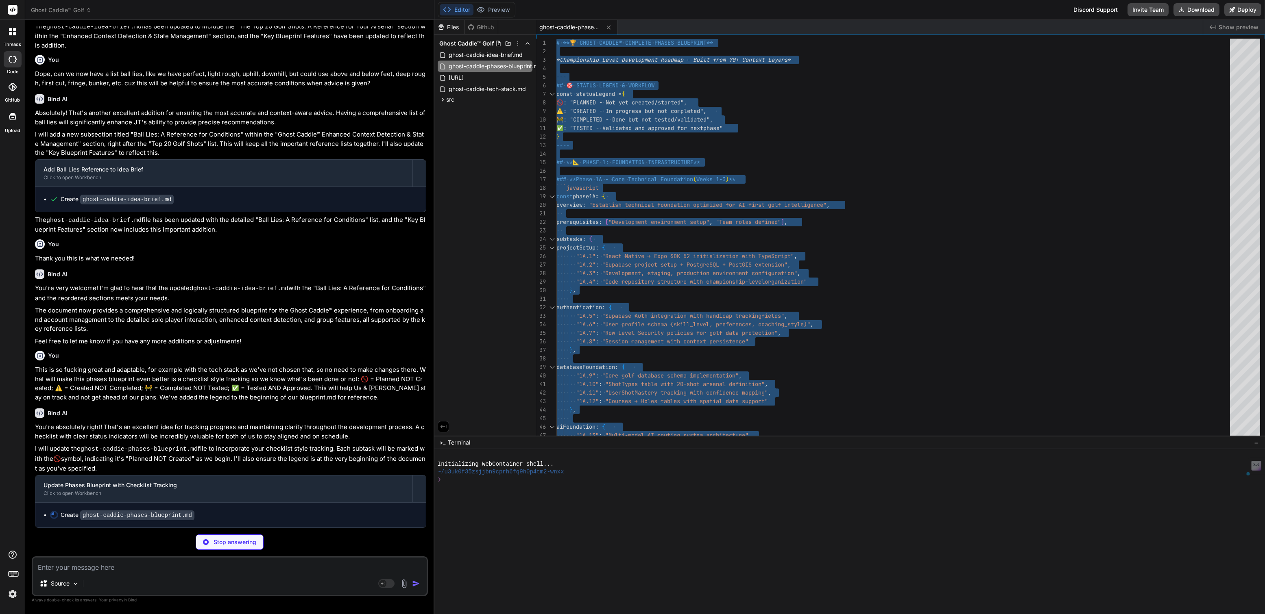
type textarea "x"
type textarea "**The beauty of this plan:** Every phase leverages our detailed UX understandin…"
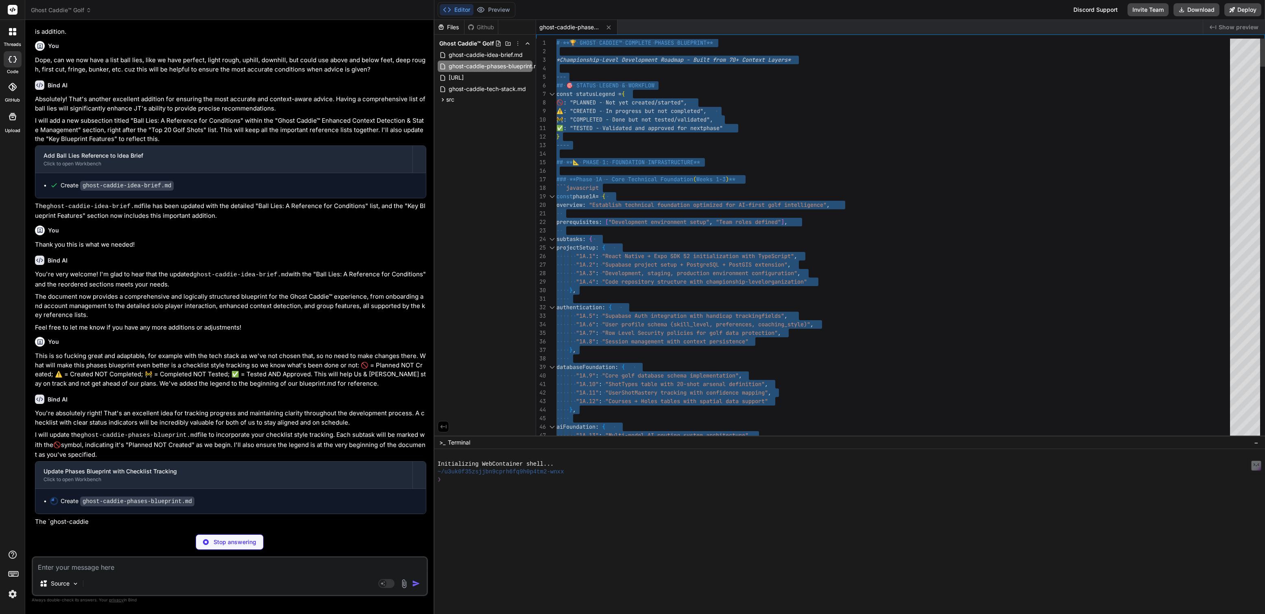
type textarea "x"
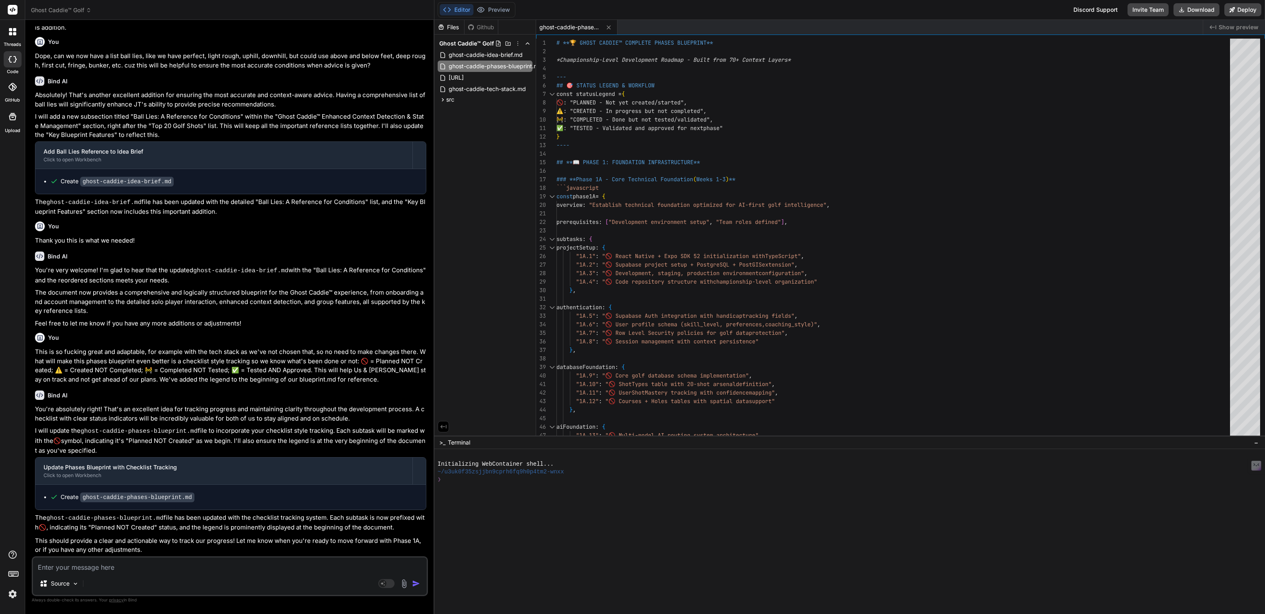
scroll to position [1537, 0]
click at [102, 567] on textarea at bounding box center [230, 565] width 394 height 15
type textarea "T"
type textarea "x"
type textarea "Th"
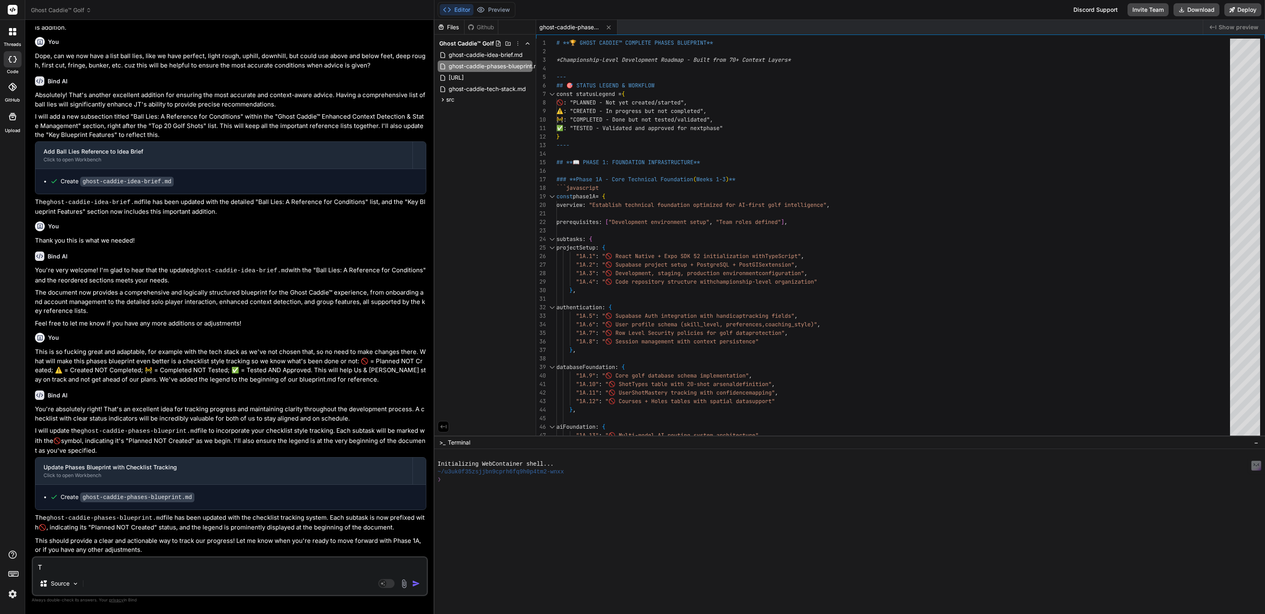
type textarea "x"
type textarea "Thi"
type textarea "x"
type textarea "This"
type textarea "x"
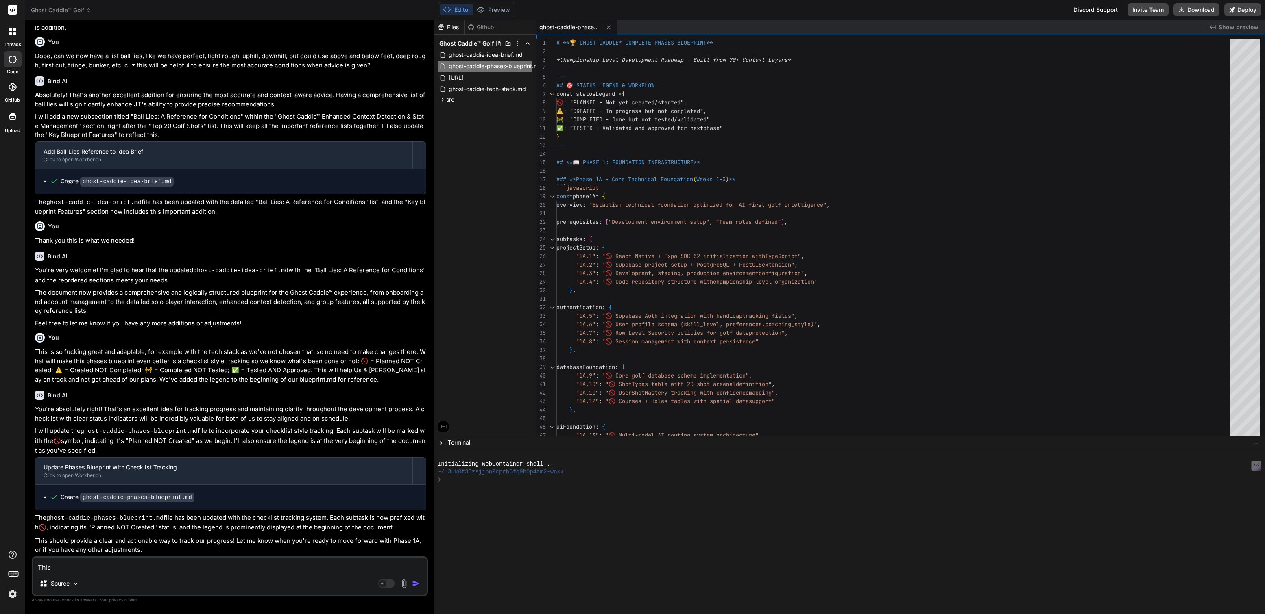
type textarea "This"
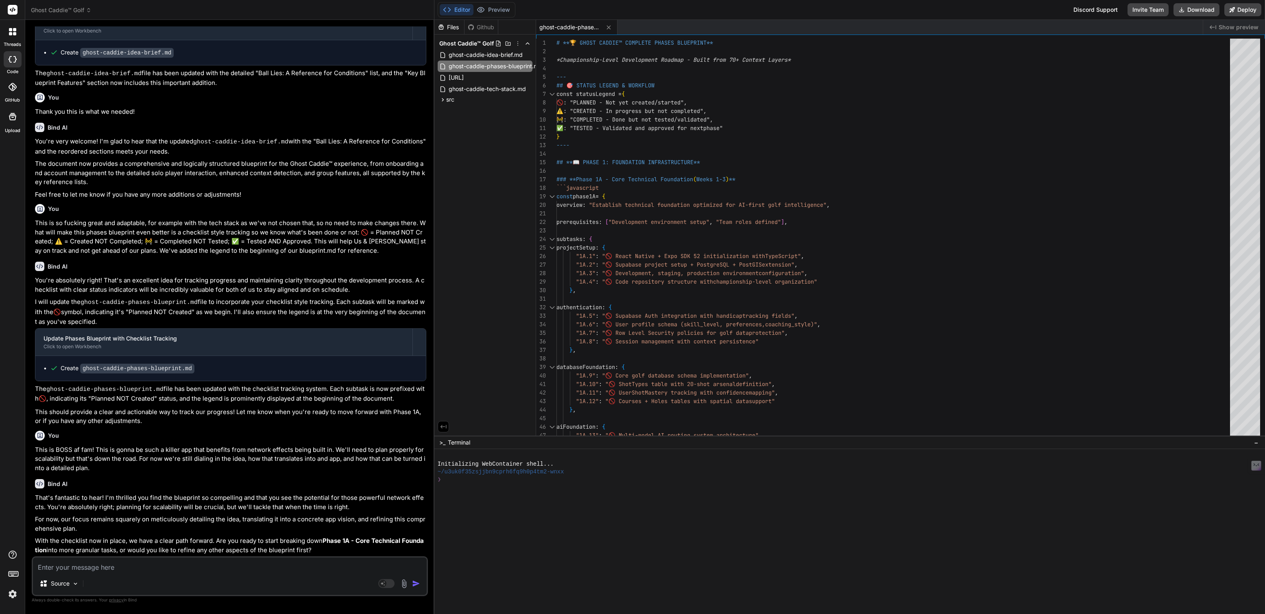
scroll to position [1666, 0]
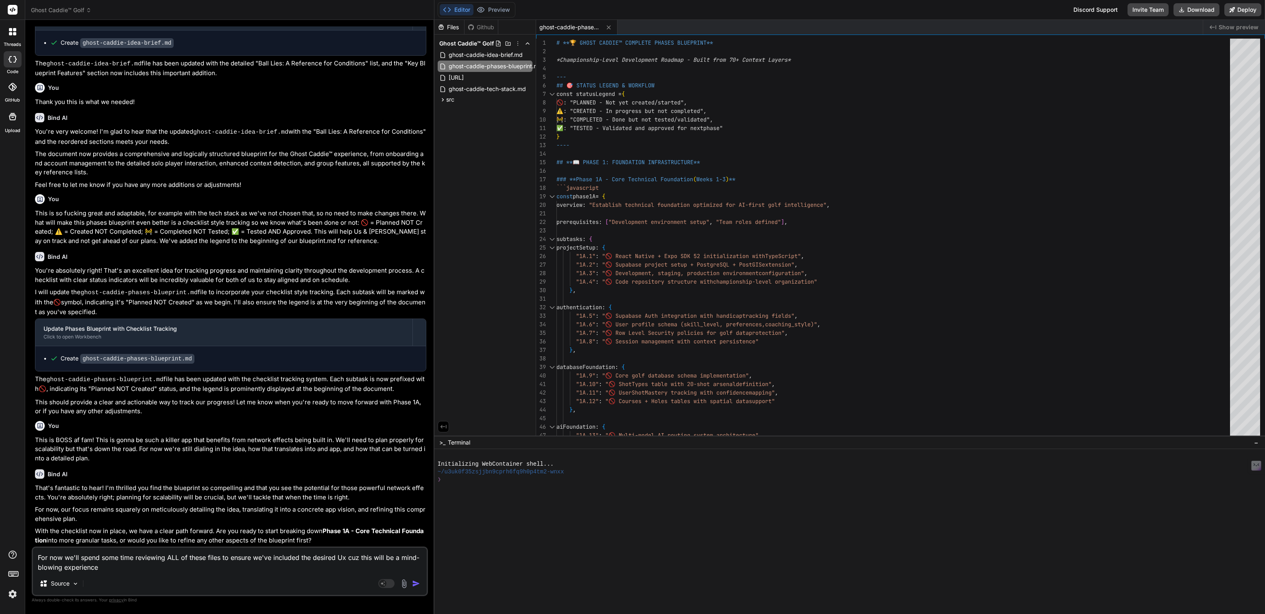
click at [362, 555] on textarea "For now we'll spend some time reviewing ALL of these files to ensure we've incl…" at bounding box center [230, 560] width 394 height 24
drag, startPoint x: 362, startPoint y: 555, endPoint x: 378, endPoint y: 553, distance: 16.3
click at [378, 553] on textarea "For now we'll spend some time reviewing ALL of these files to ensure we've incl…" at bounding box center [230, 560] width 394 height 24
click at [375, 560] on textarea "For now we'll spend some time reviewing ALL of these files to ensure we've incl…" at bounding box center [230, 560] width 394 height 24
drag, startPoint x: 375, startPoint y: 560, endPoint x: 384, endPoint y: 561, distance: 9.0
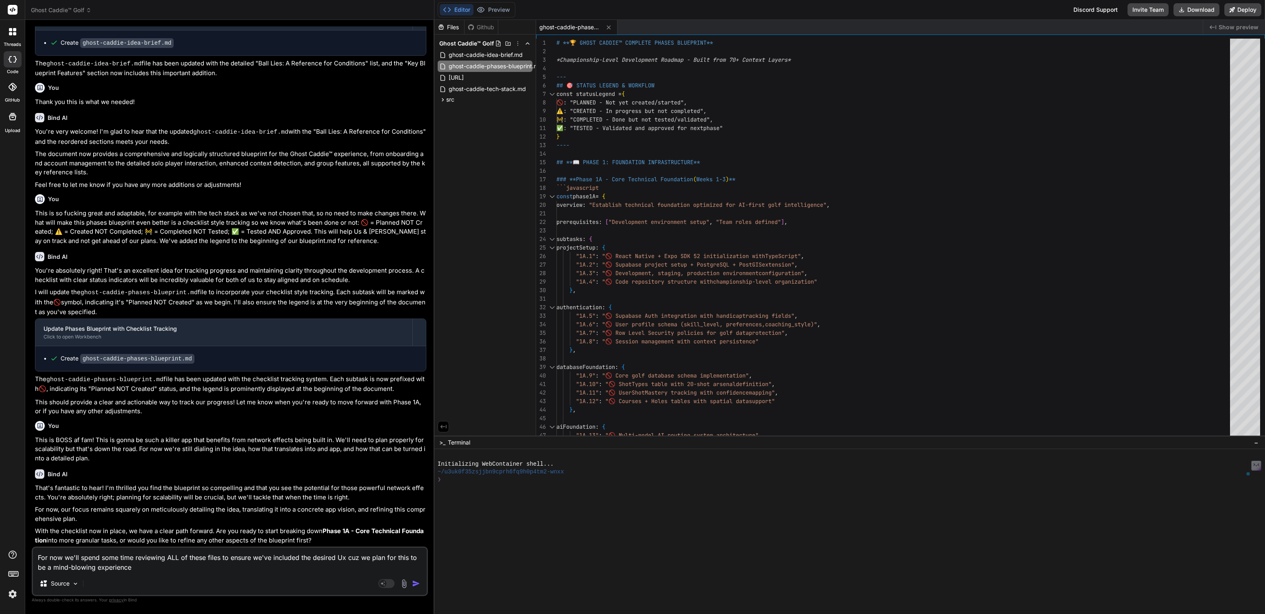
click at [384, 561] on textarea "For now we'll spend some time reviewing ALL of these files to ensure we've incl…" at bounding box center [230, 560] width 394 height 24
click at [140, 568] on textarea "For now we'll spend some time reviewing ALL of these files to ensure we've incl…" at bounding box center [230, 560] width 394 height 24
click at [197, 568] on textarea "For now we'll spend some time reviewing ALL of these files to ensure we've incl…" at bounding box center [230, 560] width 394 height 24
click at [420, 581] on img "button" at bounding box center [416, 584] width 8 height 8
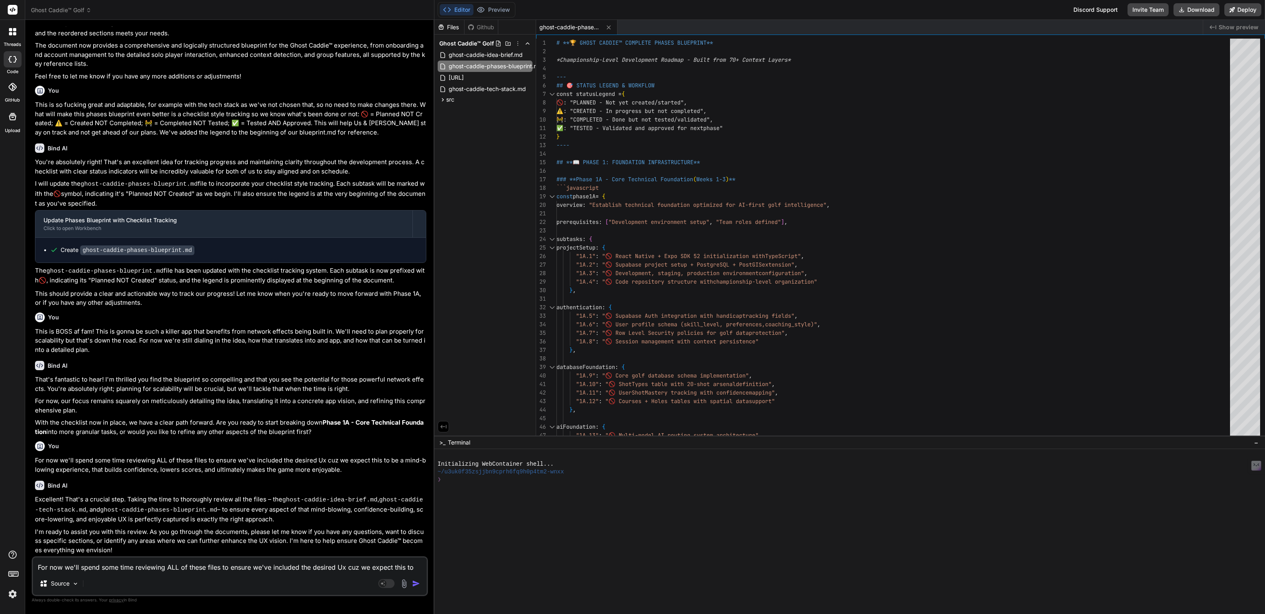
scroll to position [1783, 0]
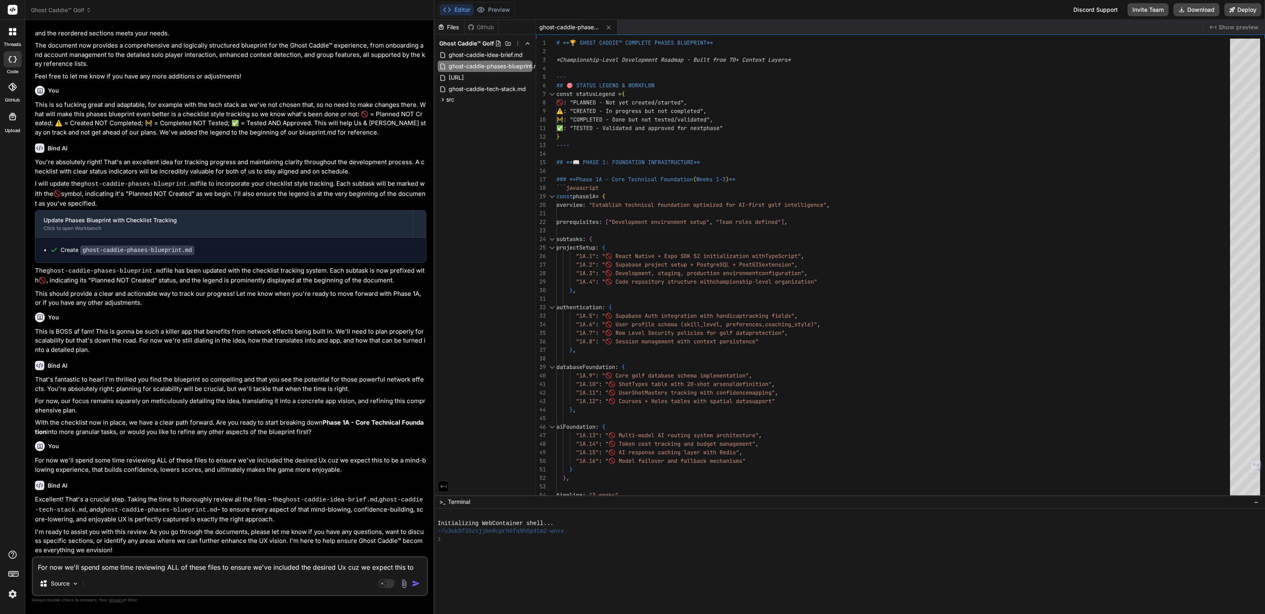
drag, startPoint x: 838, startPoint y: 436, endPoint x: 852, endPoint y: 622, distance: 186.3
click at [852, 614] on html "threads code GitHub Upload Ghost Caddie™ Golf Created with Pixso. Bind AI Web S…" at bounding box center [632, 307] width 1265 height 614
click at [498, 52] on span "ghost-caddie-idea-brief.md" at bounding box center [486, 55] width 76 height 10
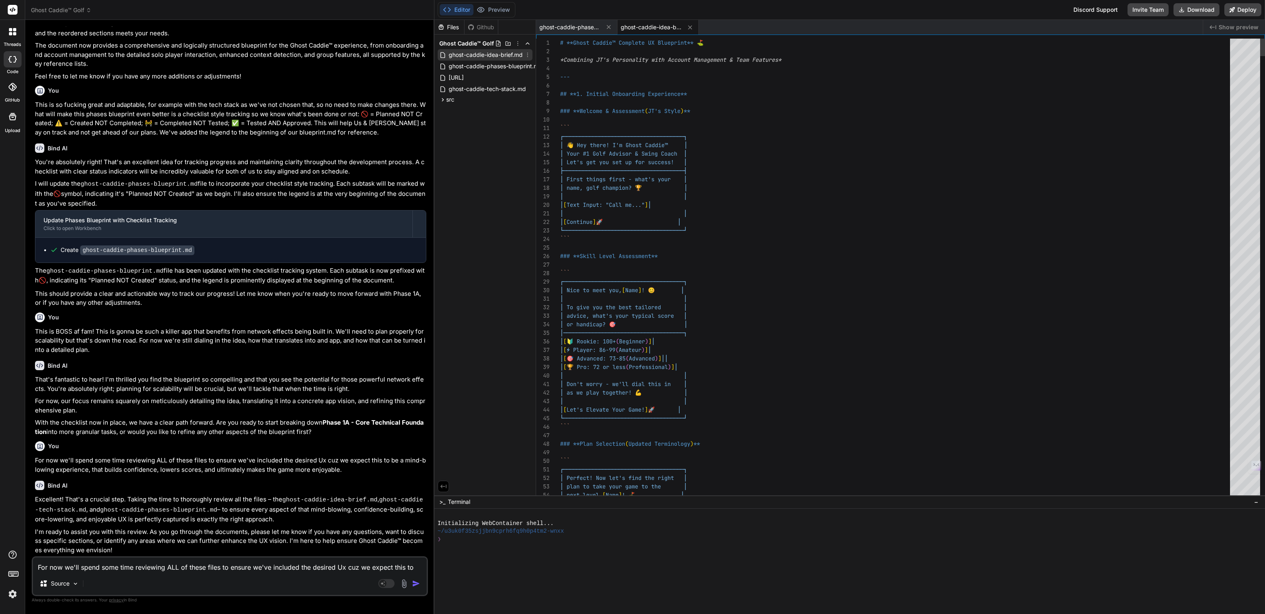
scroll to position [8, 0]
click at [504, 92] on span "ghost-caddie-tech-stack.md" at bounding box center [487, 89] width 79 height 10
